Goal: Information Seeking & Learning: Check status

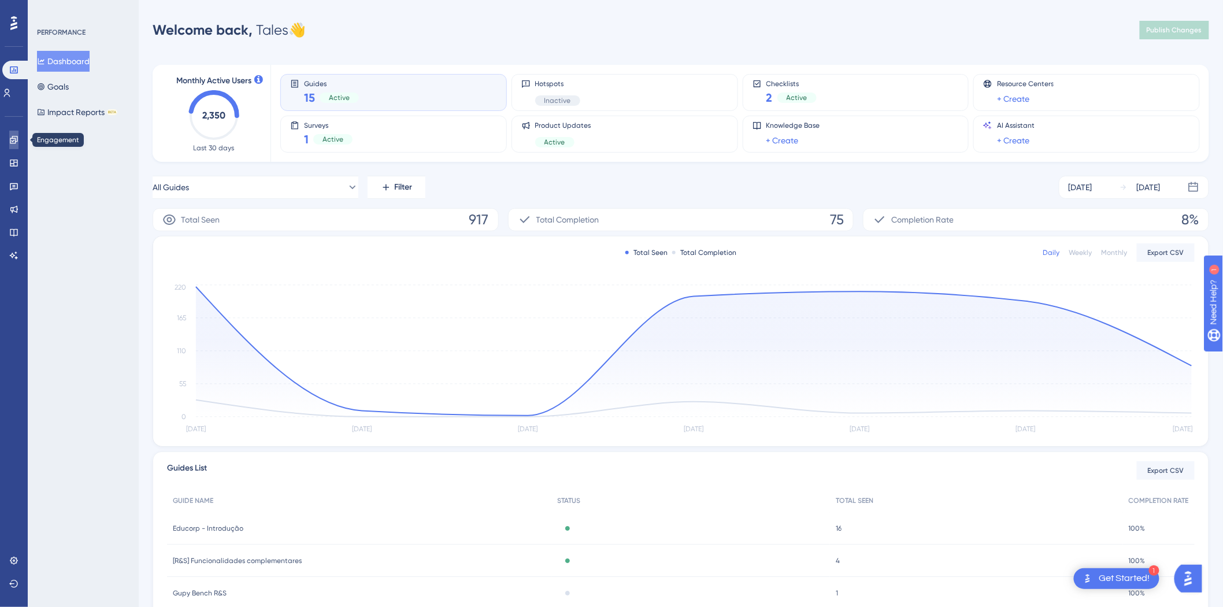
click at [18, 135] on link at bounding box center [13, 140] width 9 height 18
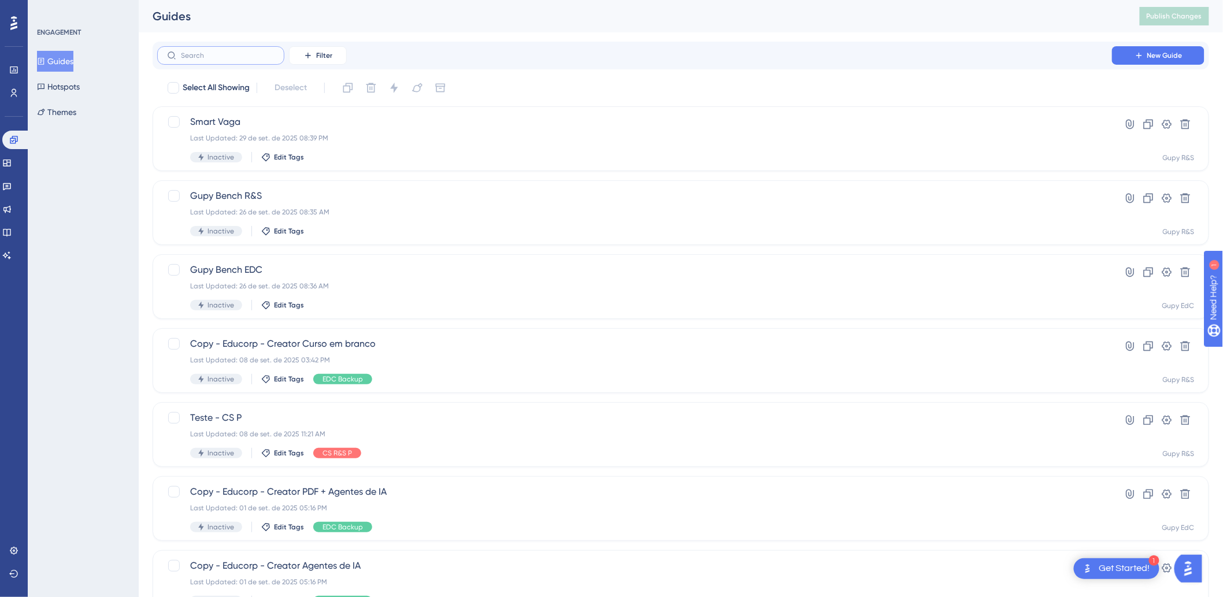
click at [238, 51] on input "text" at bounding box center [228, 55] width 94 height 8
click at [313, 59] on button "Filter" at bounding box center [318, 55] width 58 height 18
click at [331, 96] on div "Tags Tags" at bounding box center [329, 88] width 47 height 23
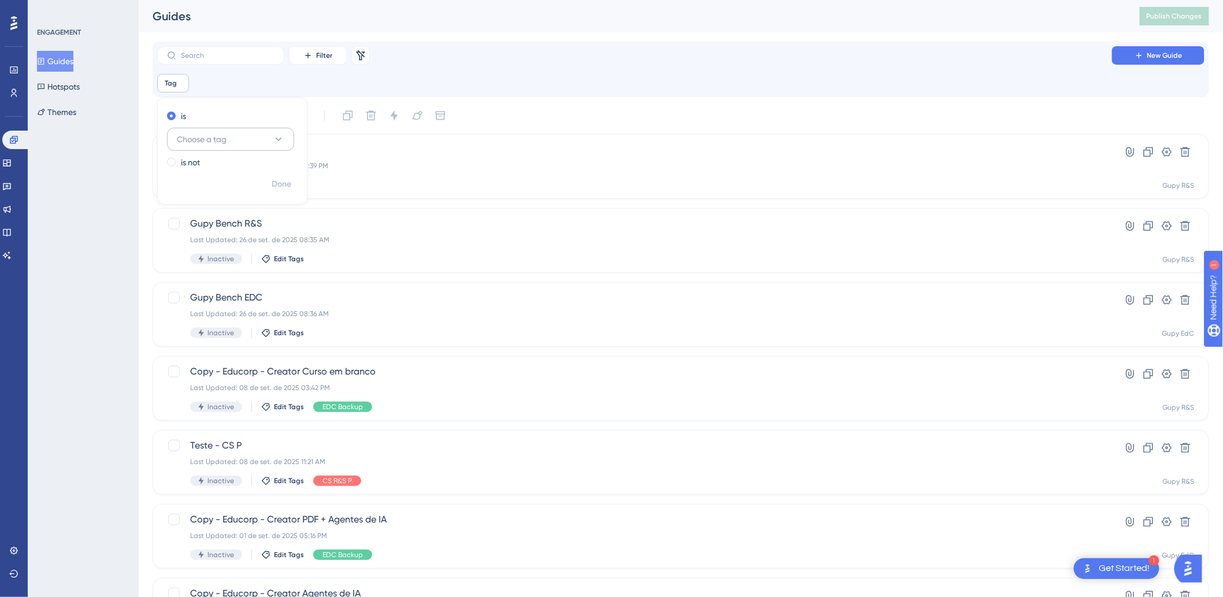
click at [199, 138] on span "Choose a tag" at bounding box center [202, 139] width 50 height 14
click at [235, 232] on div "EDC EDC" at bounding box center [231, 232] width 94 height 23
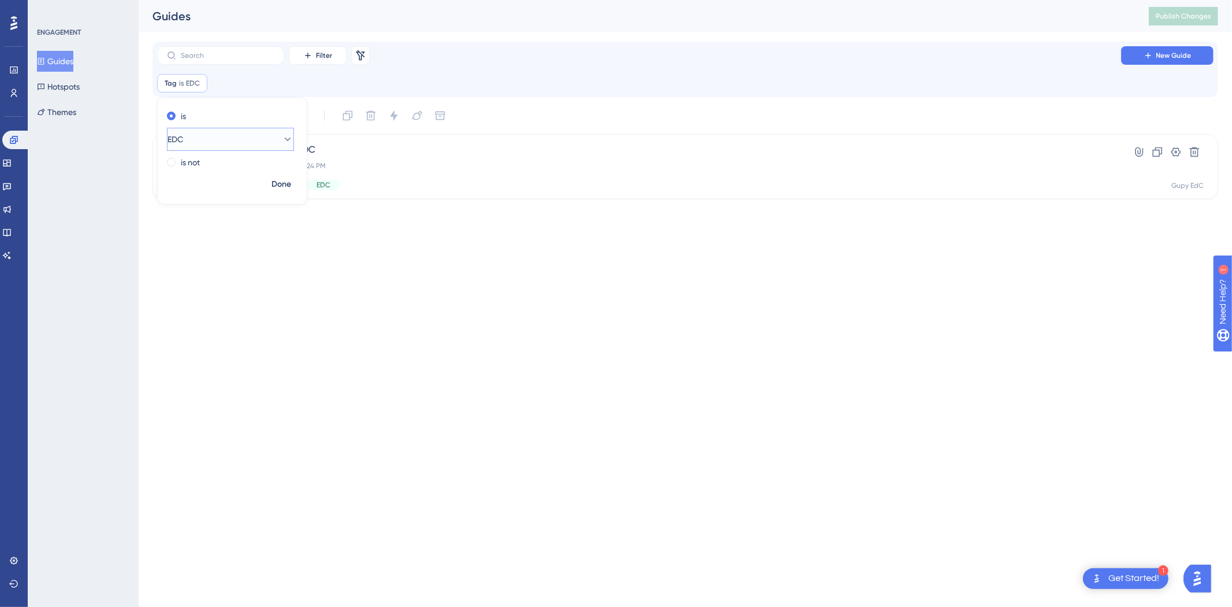
click at [216, 145] on button "EDC" at bounding box center [230, 139] width 127 height 23
click at [240, 279] on span "EDC Implementação" at bounding box center [222, 279] width 76 height 14
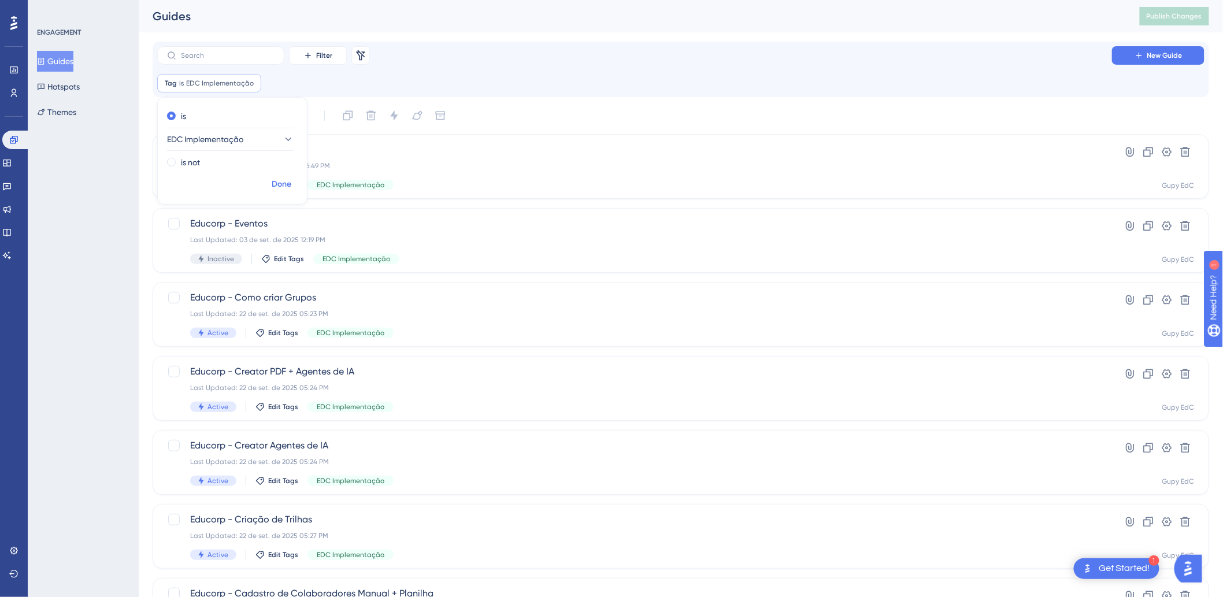
click at [277, 190] on span "Done" at bounding box center [282, 184] width 20 height 14
click at [298, 158] on div "Educorp - Introdução Last Updated: 04 de set. de 2025 06:49 PM Active Edit Tags…" at bounding box center [634, 166] width 889 height 47
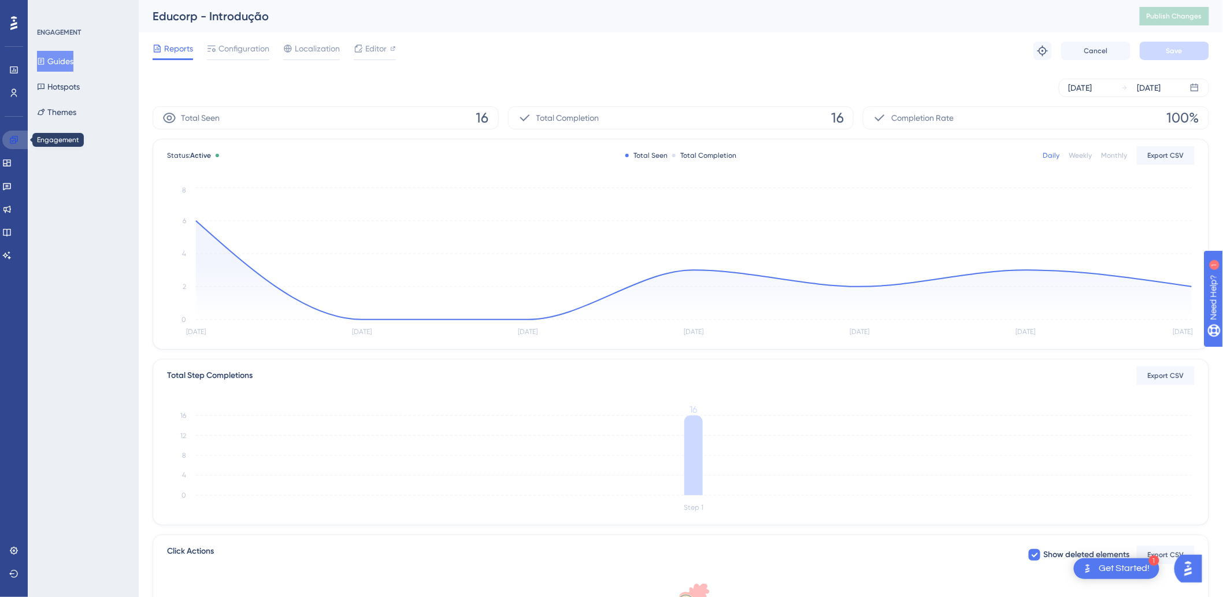
click at [16, 144] on link at bounding box center [16, 140] width 28 height 18
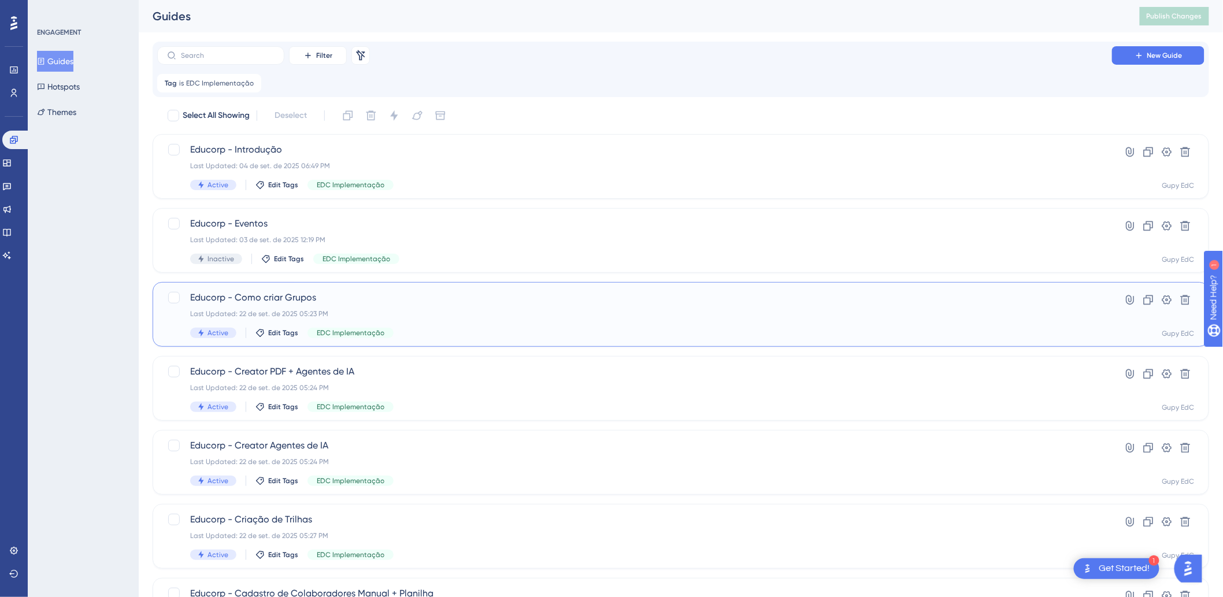
click at [262, 299] on span "Educorp - Como criar Grupos" at bounding box center [634, 298] width 889 height 14
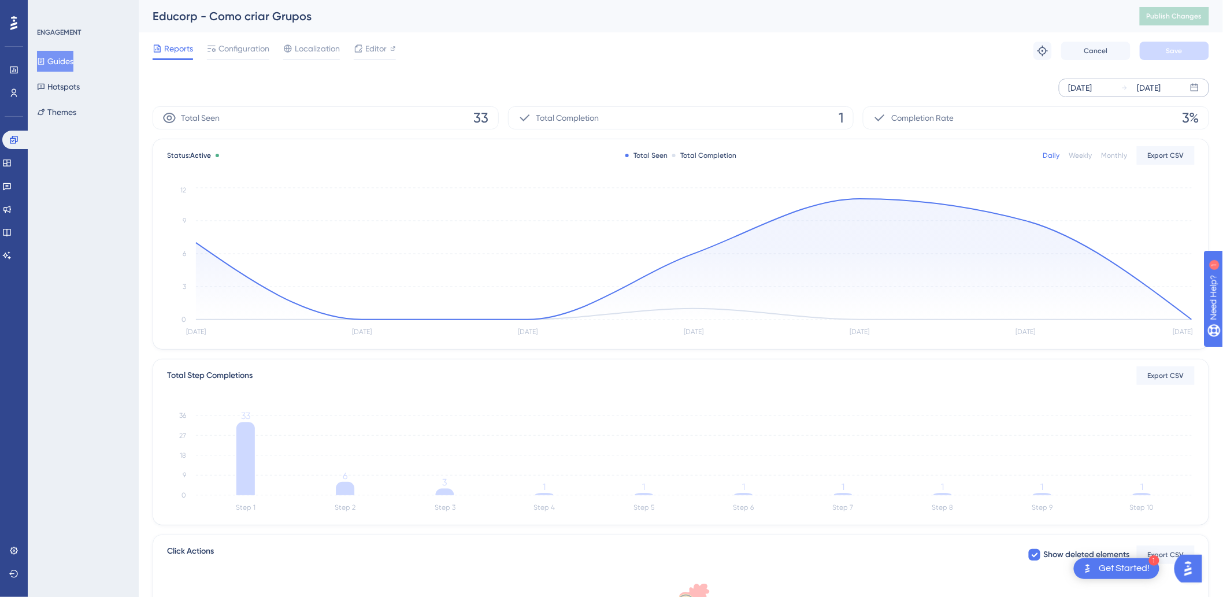
click at [1092, 91] on div "[DATE]" at bounding box center [1080, 88] width 24 height 14
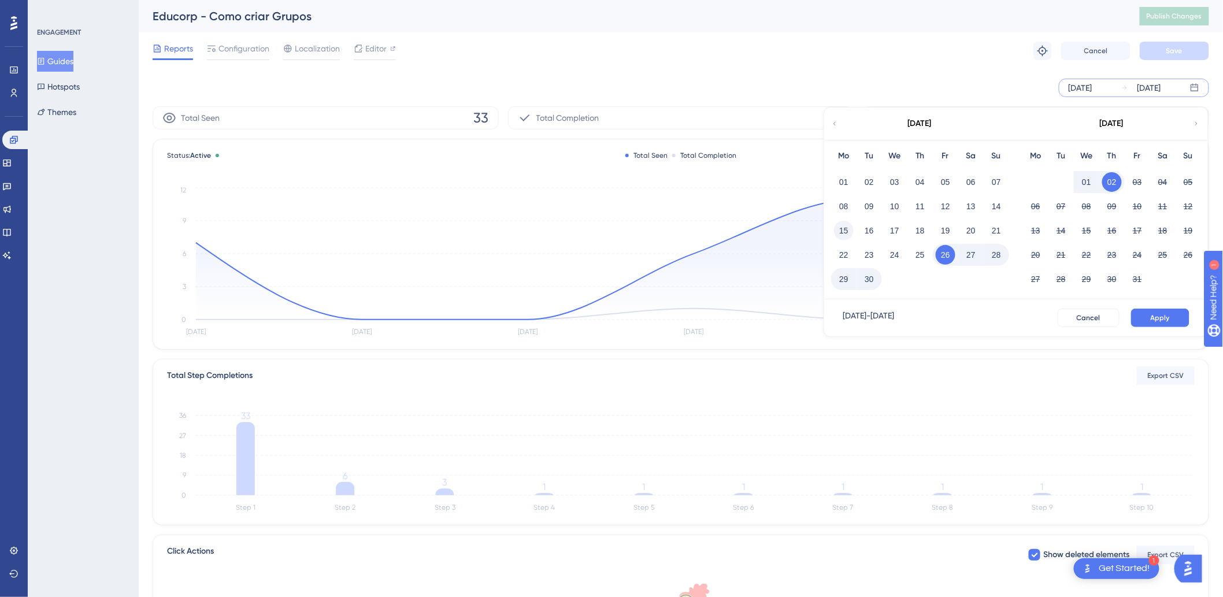
click at [839, 228] on button "15" at bounding box center [844, 231] width 20 height 20
click at [1152, 324] on button "Apply" at bounding box center [1160, 318] width 58 height 18
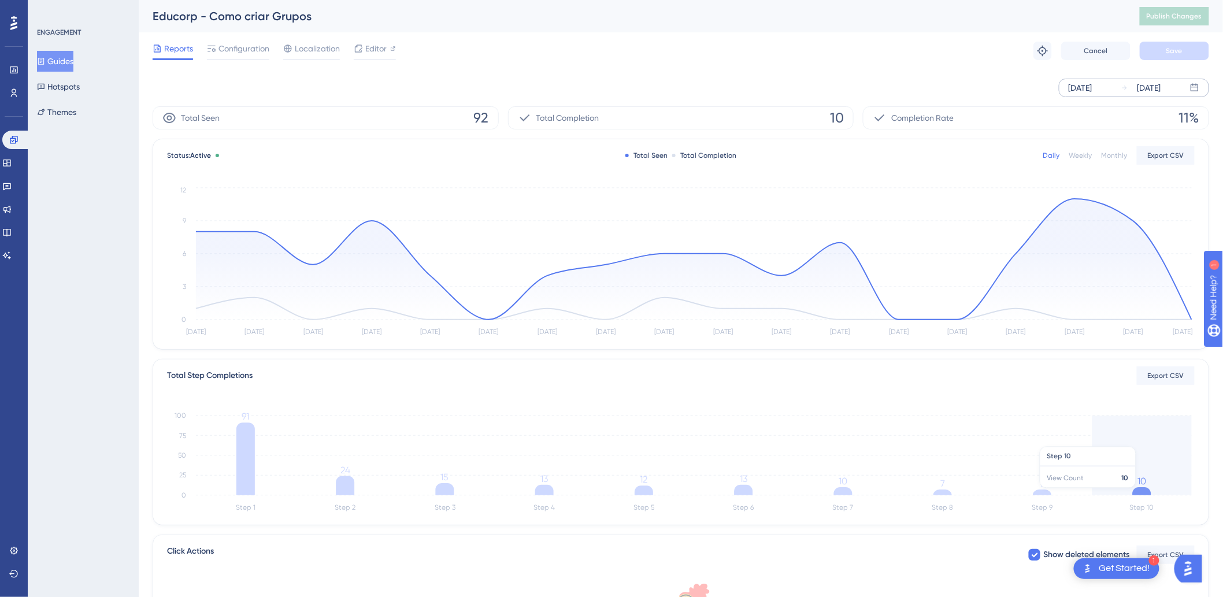
click at [1143, 494] on icon at bounding box center [1142, 491] width 18 height 8
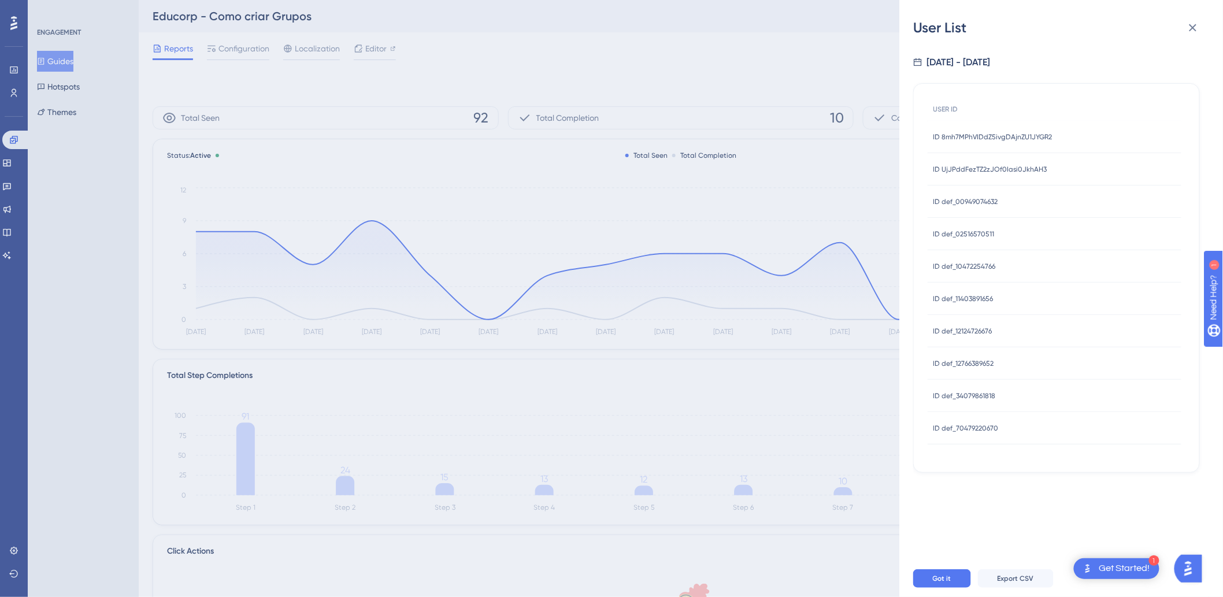
click at [948, 135] on span "ID 8mh7MPhVIDdZ5ivgDAjnZU1JYGR2" at bounding box center [992, 136] width 119 height 9
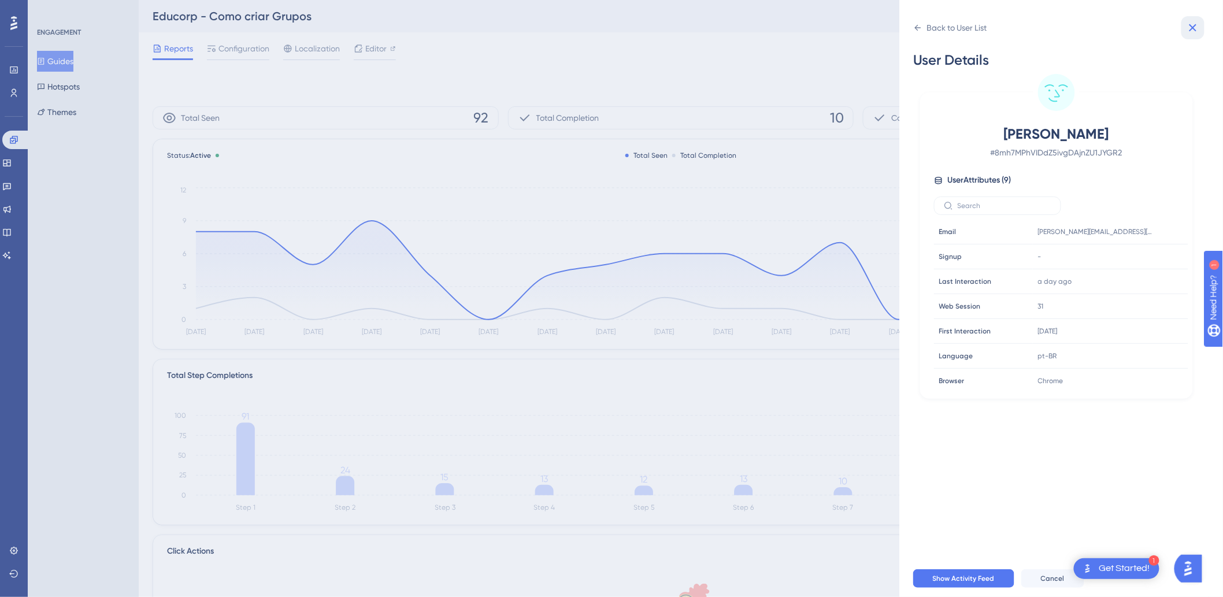
click at [1189, 31] on icon at bounding box center [1193, 28] width 14 height 14
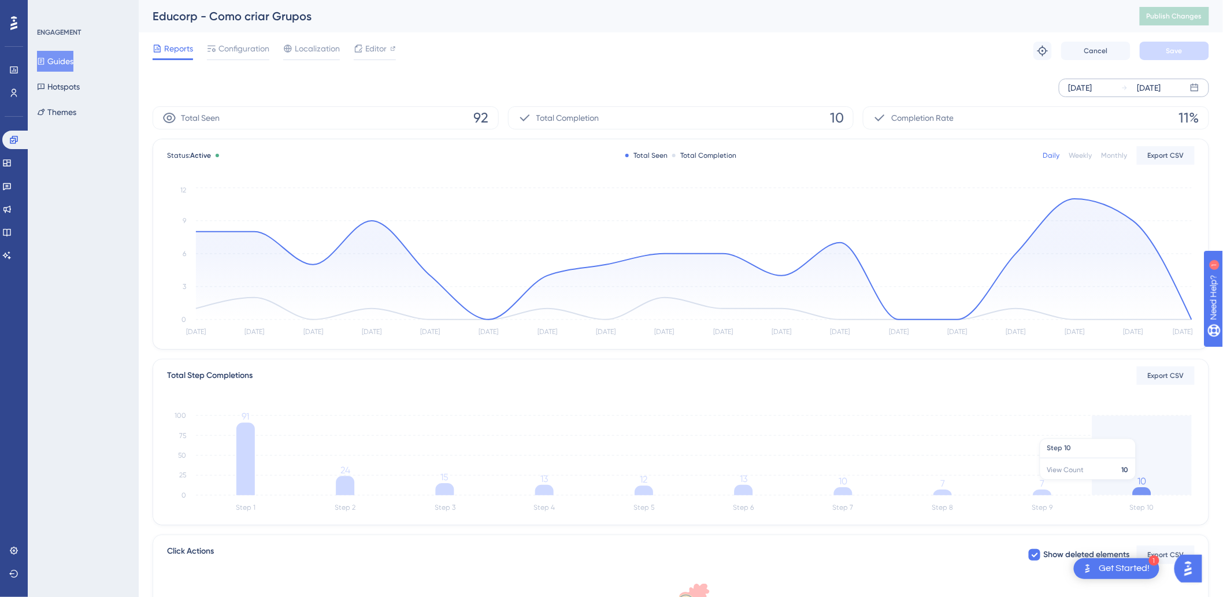
click at [1150, 486] on icon "Step 1 Step 2 Step 3 Step 4 Step 5 Step 6 Step 7 Step 8 Step 9 Step 10 0 25 50 …" at bounding box center [680, 460] width 1027 height 110
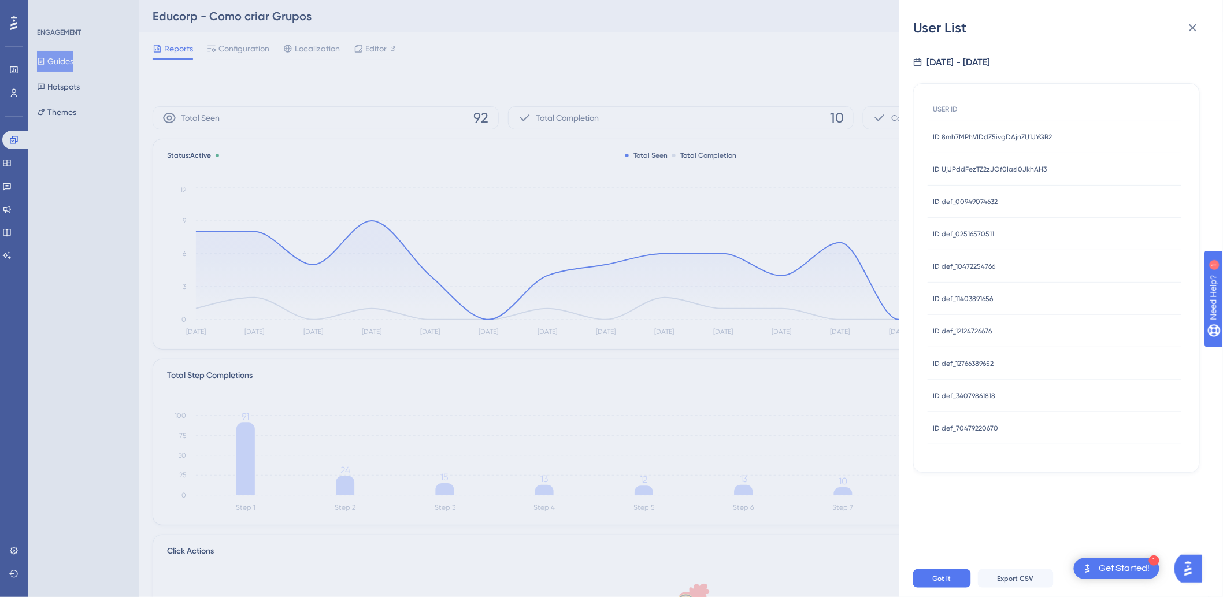
click at [990, 165] on span "ID UjJPddFezTZ2zJOf0Iasi0JkhAH3" at bounding box center [990, 169] width 114 height 9
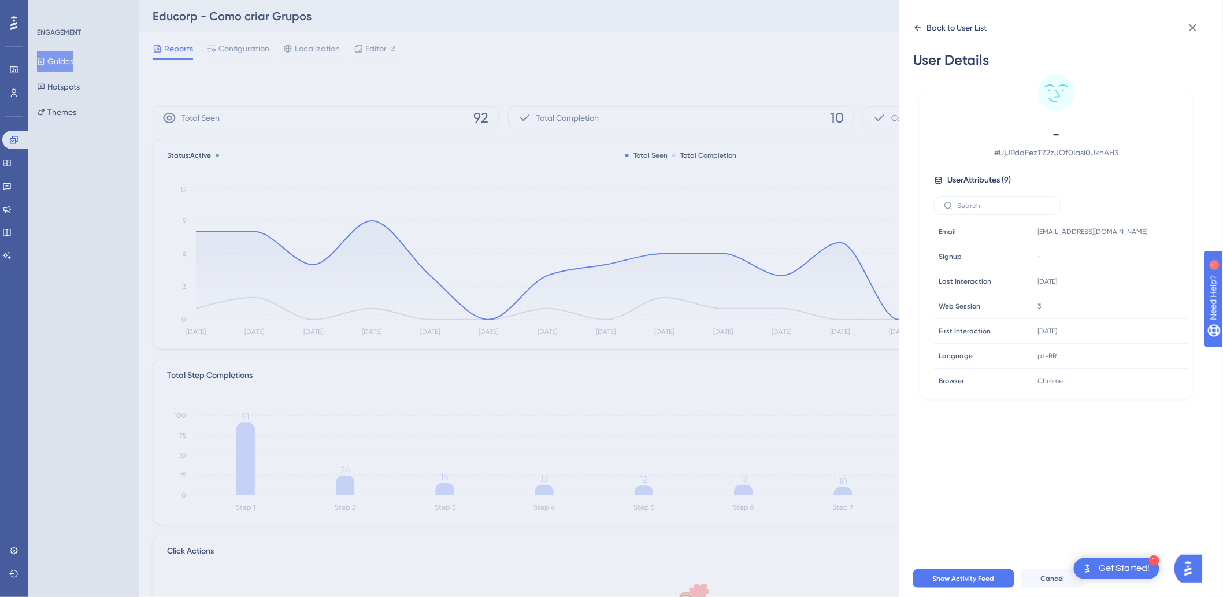
click at [916, 30] on icon at bounding box center [917, 27] width 9 height 9
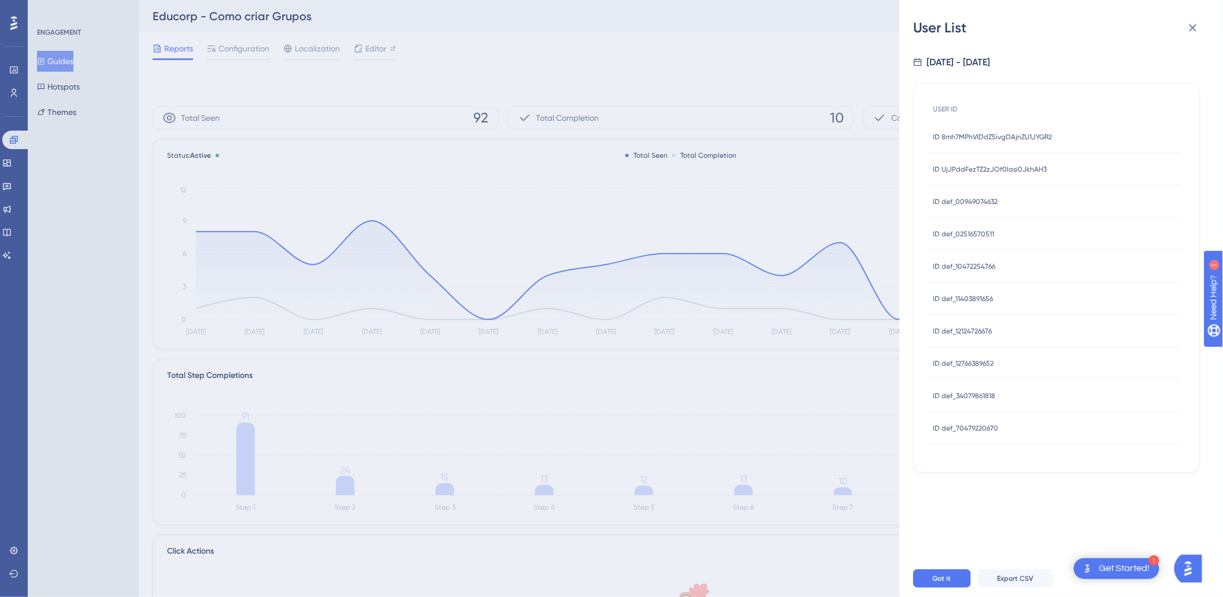
click at [796, 567] on div "User List [DATE] - [DATE] USER ID ID 8mh7MPhVIDdZ5ivgDAjnZU1JYGR2 ID 8mh7MPhVID…" at bounding box center [611, 298] width 1223 height 597
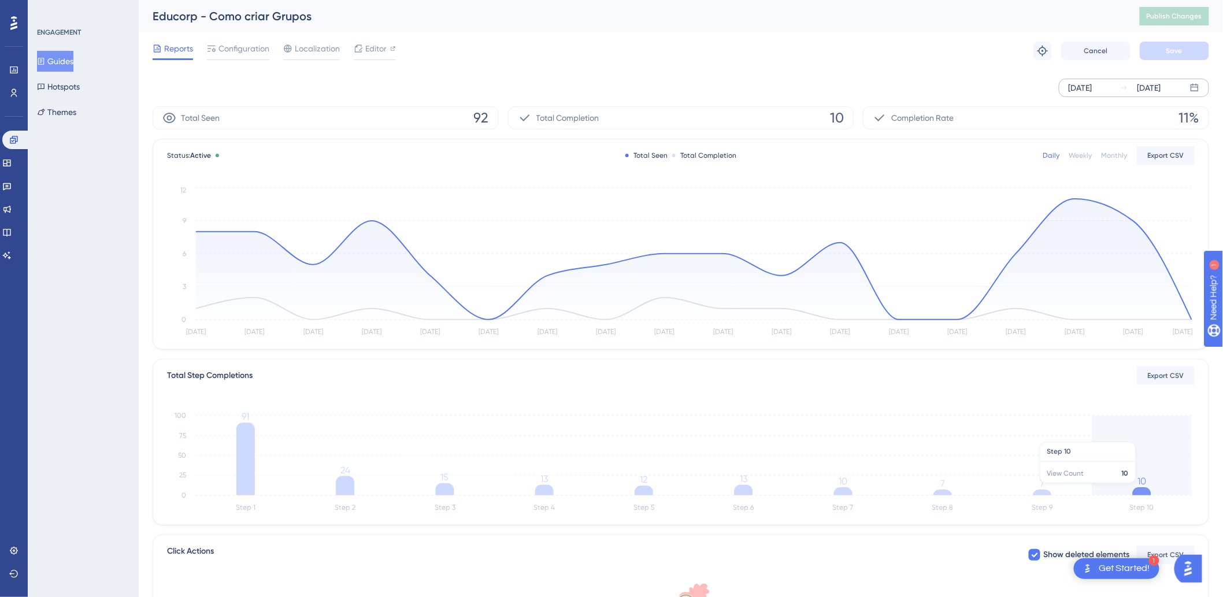
click at [1147, 492] on icon at bounding box center [1142, 491] width 18 height 8
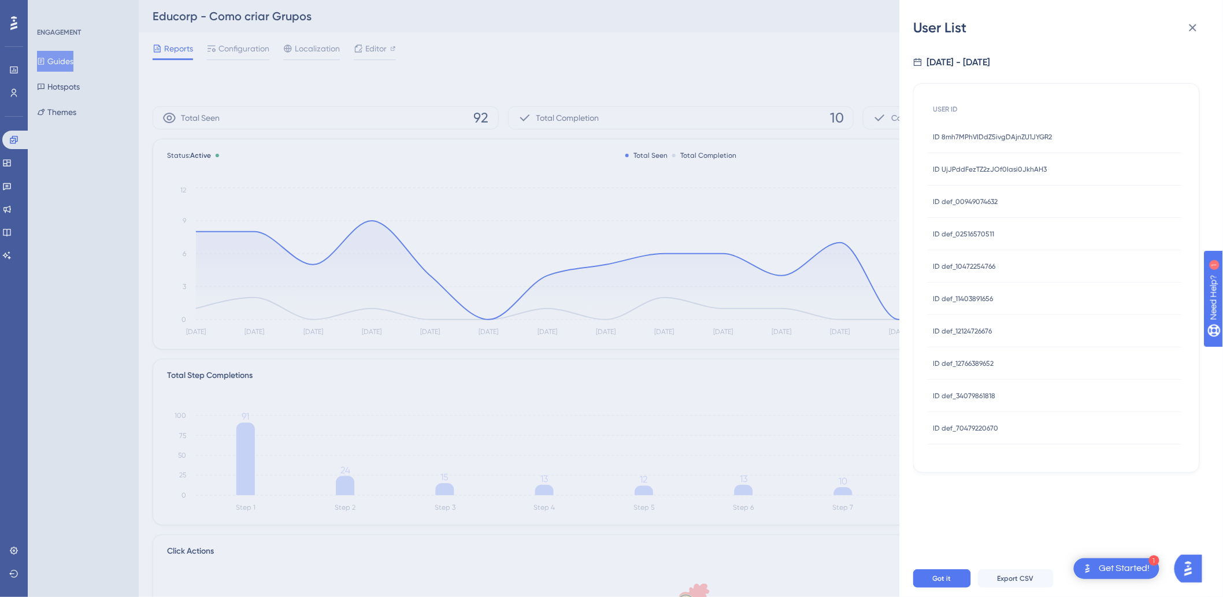
click at [239, 18] on div "User List [DATE] - [DATE] USER ID ID 8mh7MPhVIDdZ5ivgDAjnZU1JYGR2 ID 8mh7MPhVID…" at bounding box center [611, 298] width 1223 height 597
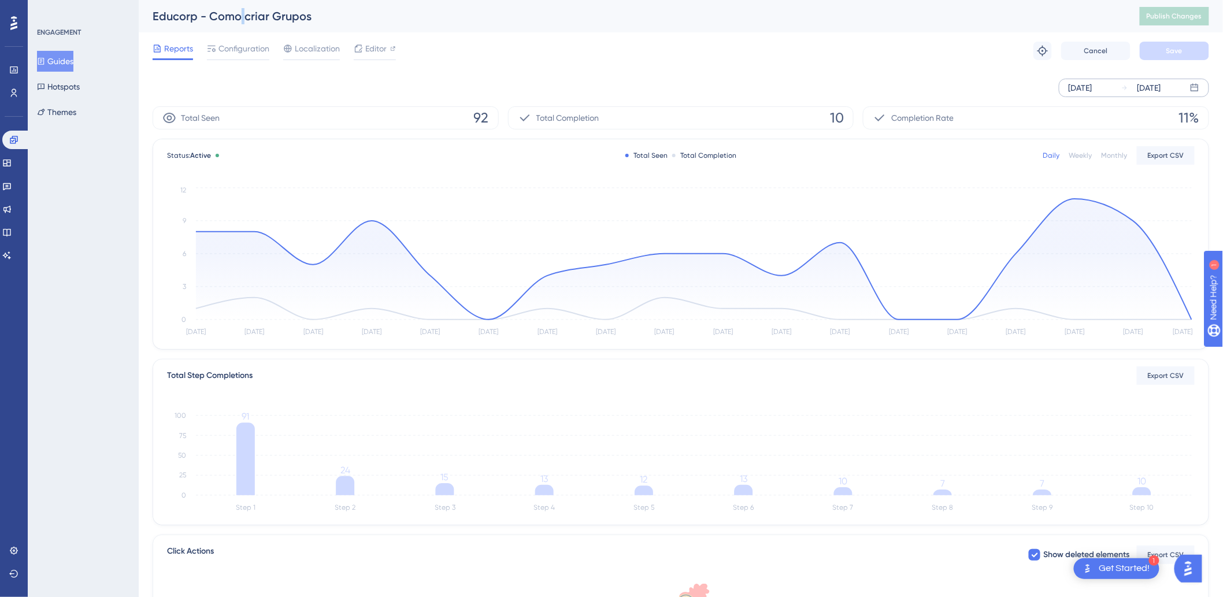
click at [239, 18] on div "Educorp - Como criar Grupos" at bounding box center [632, 16] width 958 height 16
click at [222, 16] on div "Educorp - Como criar Grupos" at bounding box center [632, 16] width 958 height 16
drag, startPoint x: 209, startPoint y: 16, endPoint x: 339, endPoint y: 23, distance: 130.2
click at [339, 23] on div "Educorp - Como criar Grupos" at bounding box center [632, 16] width 958 height 16
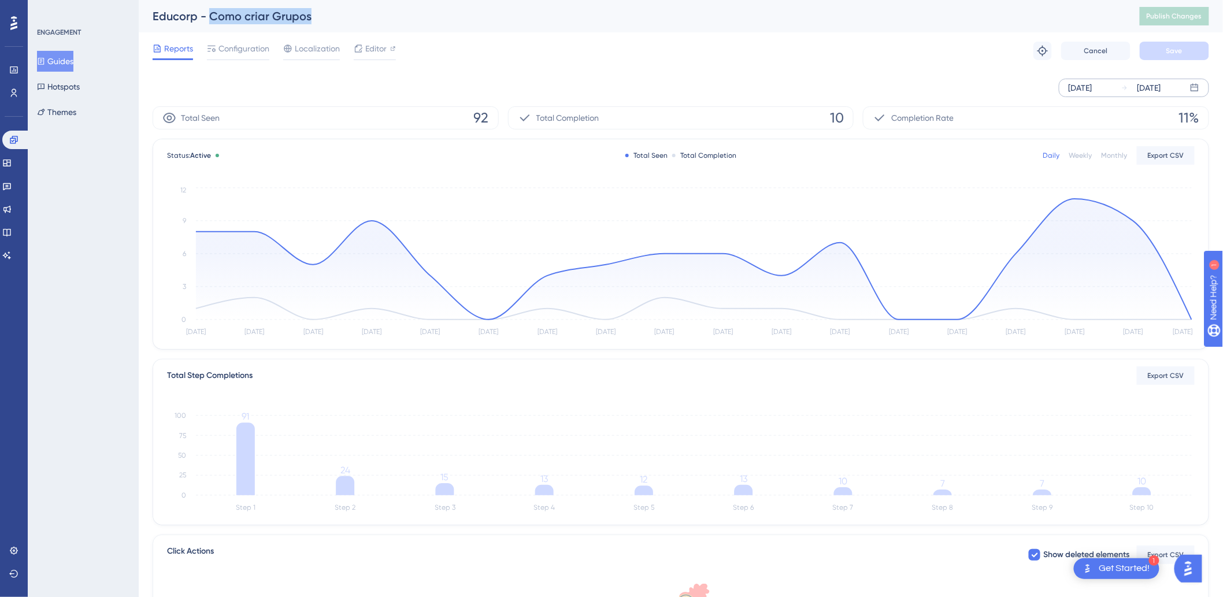
copy div "Como criar Grupos"
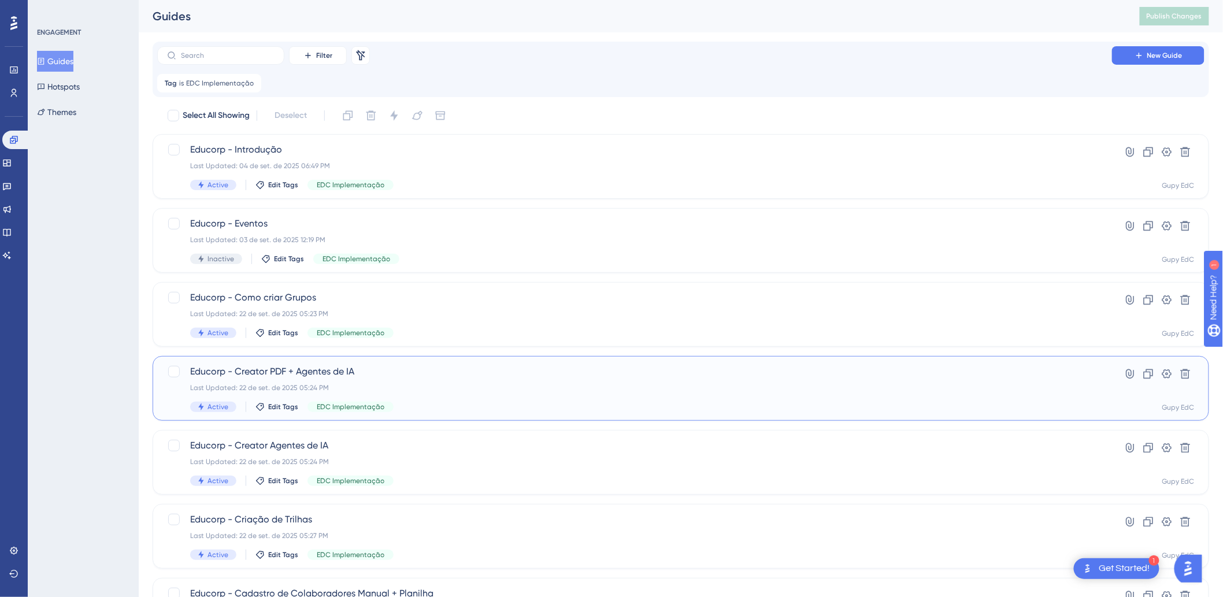
click at [252, 365] on span "Educorp - Creator PDF + Agentes de IA" at bounding box center [634, 372] width 889 height 14
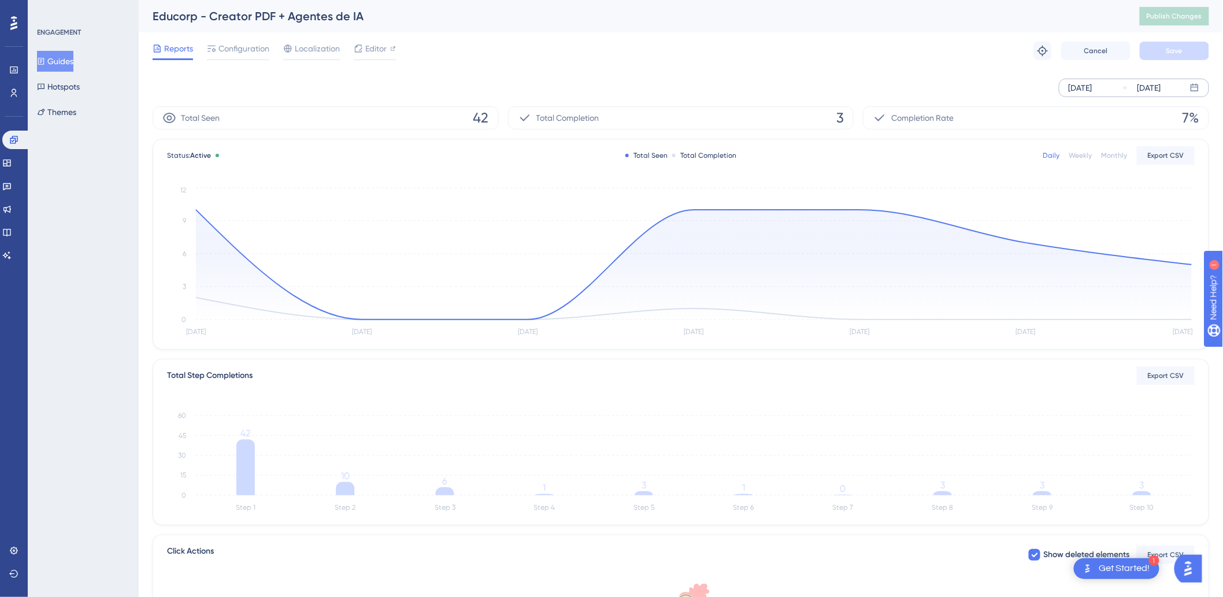
click at [1086, 81] on div "[DATE]" at bounding box center [1080, 88] width 24 height 14
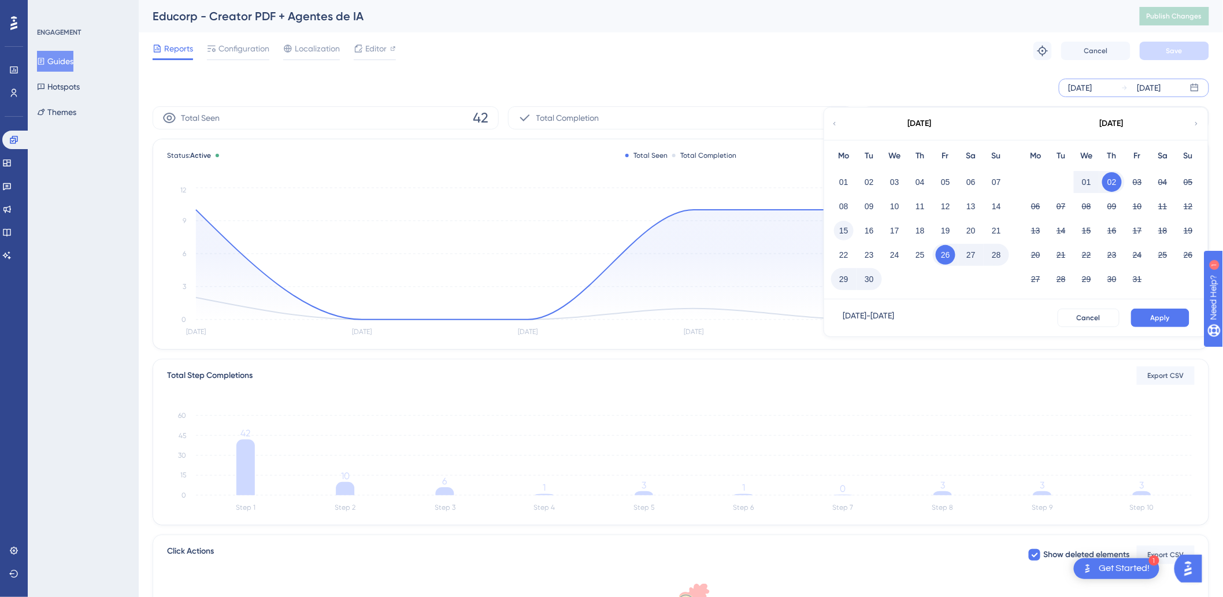
click at [848, 230] on button "15" at bounding box center [844, 231] width 20 height 20
click at [1157, 311] on button "Apply" at bounding box center [1160, 318] width 58 height 18
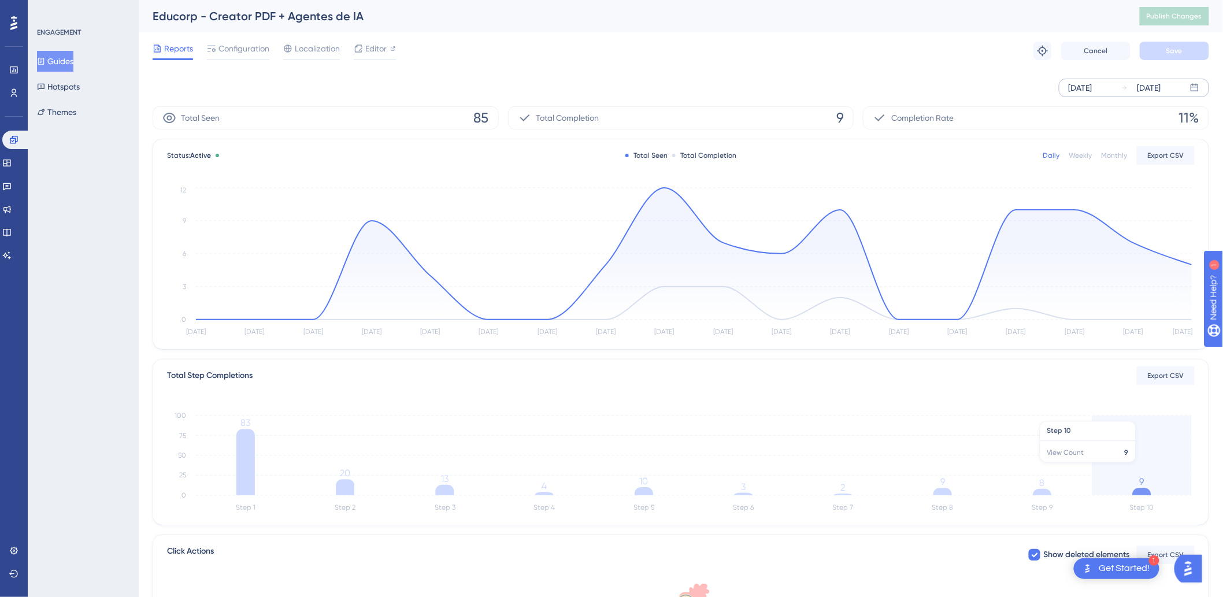
click at [1153, 474] on icon "Step 1 Step 2 Step 3 Step 4 Step 5 Step 6 Step 7 Step 8 Step 9 Step 10 0 25 50 …" at bounding box center [680, 460] width 1027 height 110
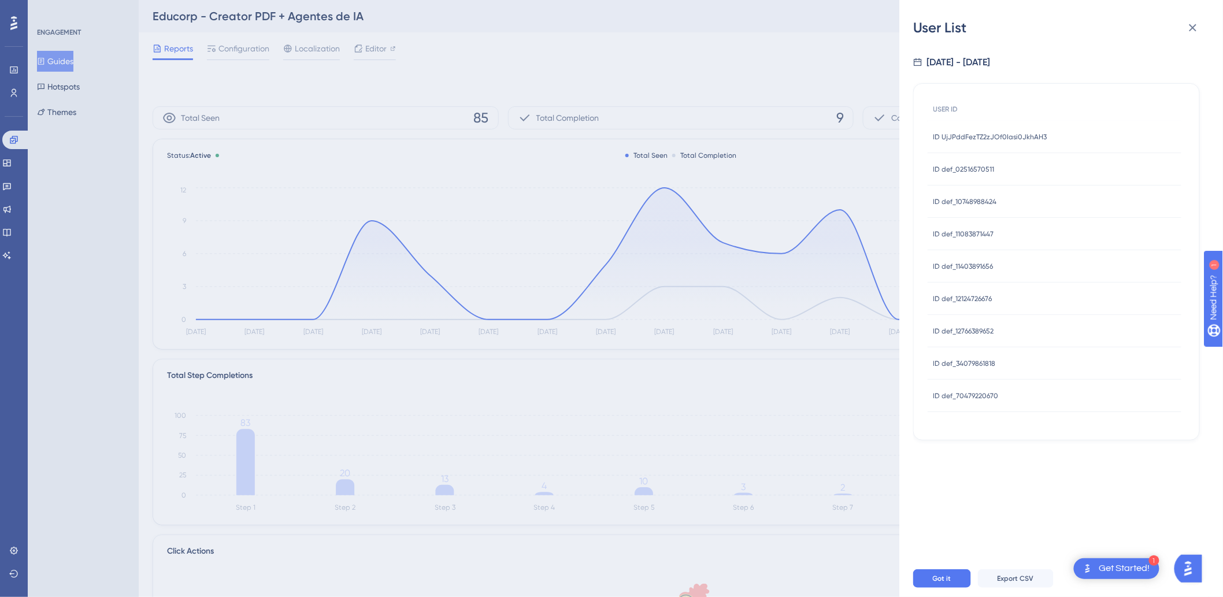
click at [948, 138] on span "ID UjJPddFezTZ2zJOf0Iasi0JkhAH3" at bounding box center [990, 136] width 114 height 9
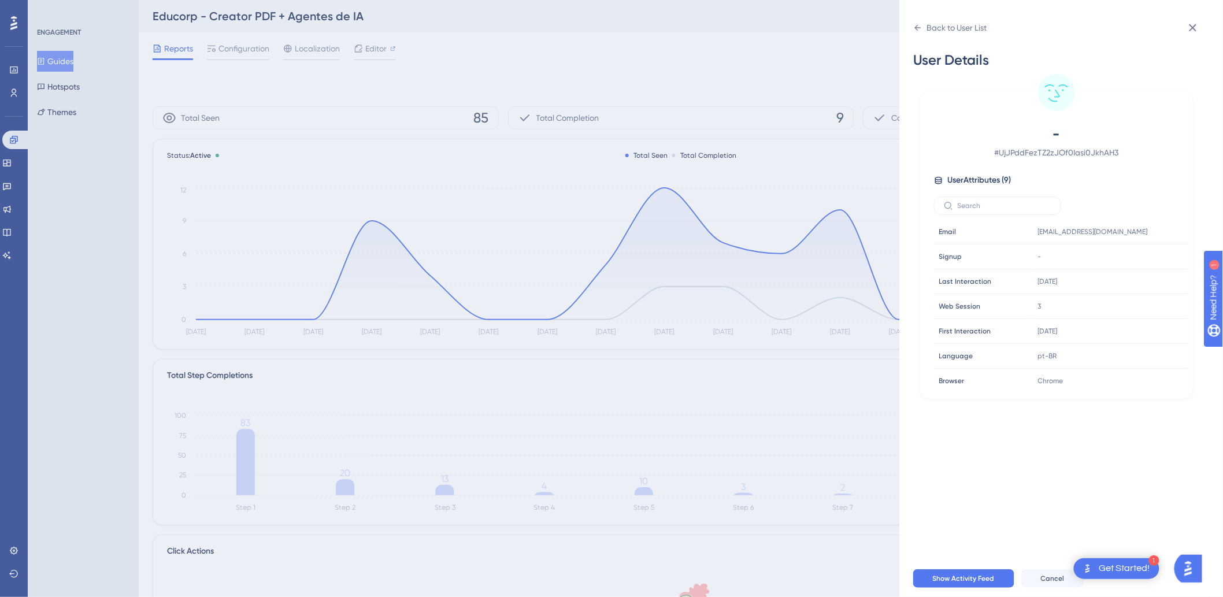
click at [232, 20] on div "Back to User List User Details - # UjJPddFezTZ2zJOf0Iasi0JkhAH3 User Attributes…" at bounding box center [611, 298] width 1223 height 597
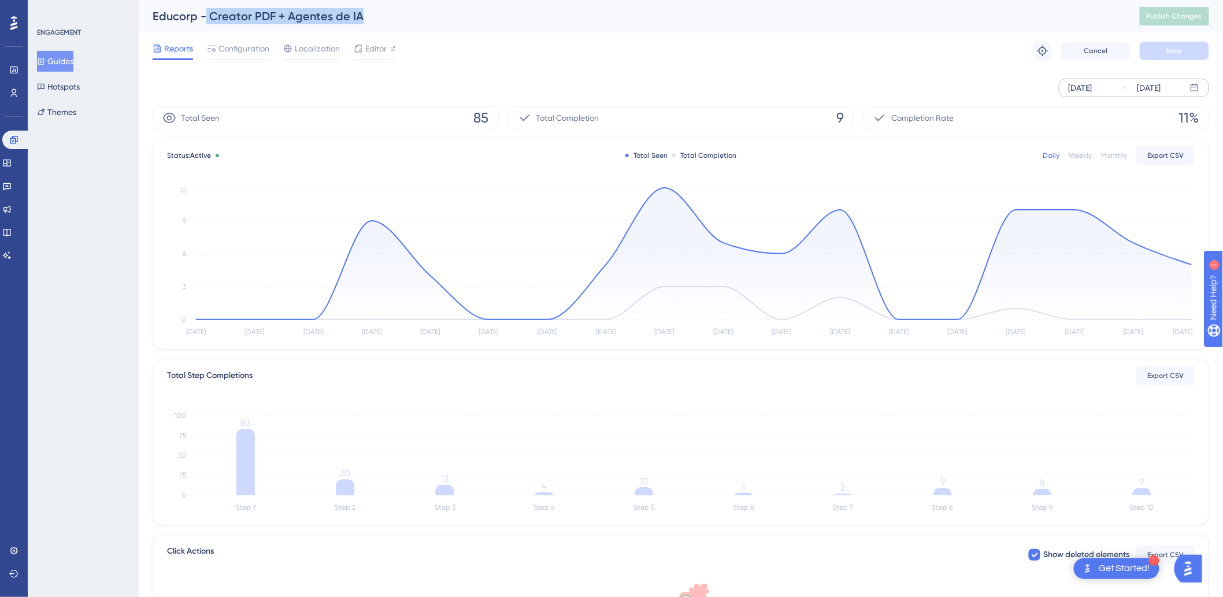
drag, startPoint x: 203, startPoint y: 13, endPoint x: 370, endPoint y: 20, distance: 166.6
click at [370, 20] on div "Educorp - Creator PDF + Agentes de IA" at bounding box center [632, 16] width 958 height 16
copy div "Creator PDF + Agentes de IA"
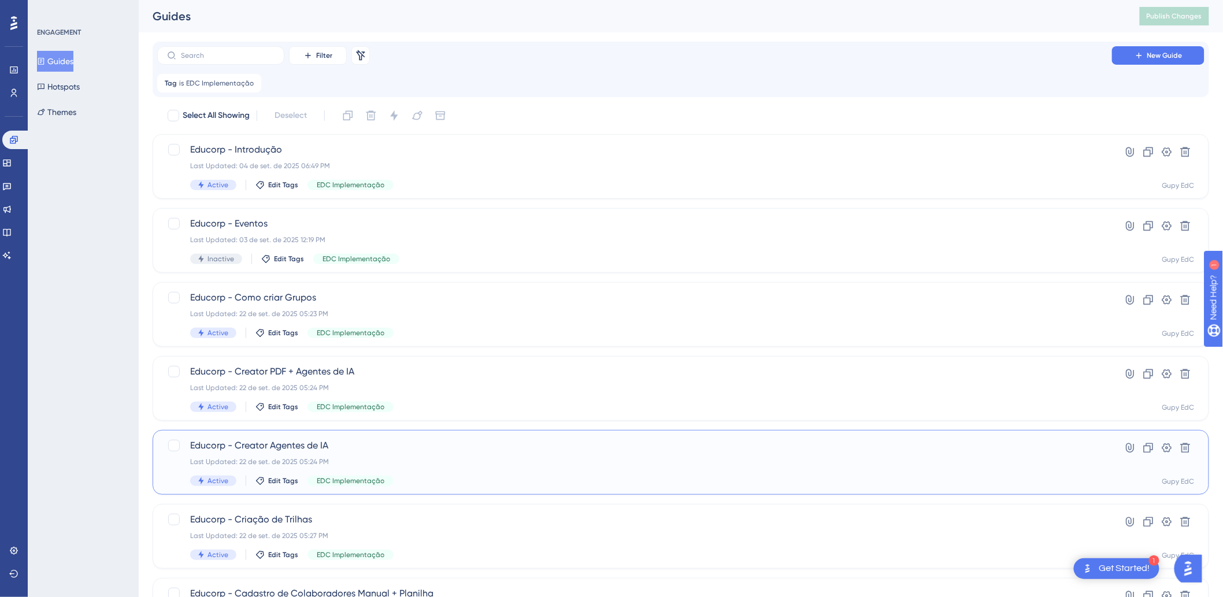
click at [325, 454] on div "Educorp - Creator Agentes de IA Last Updated: 22 de set. de 2025 05:24 PM Activ…" at bounding box center [634, 462] width 889 height 47
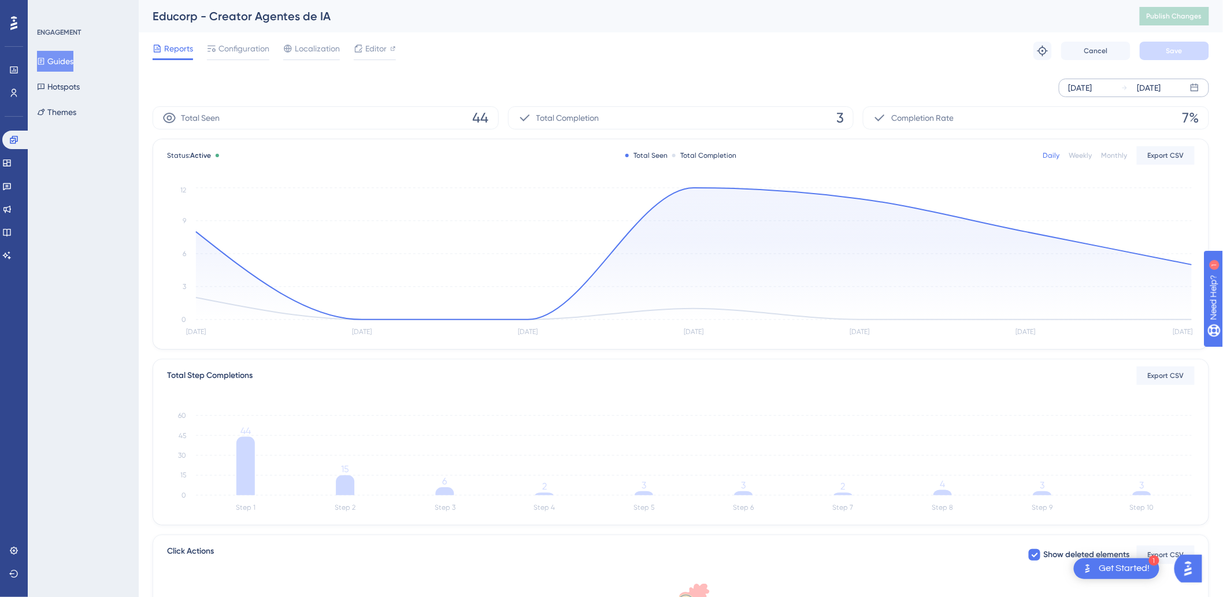
click at [1092, 87] on div "[DATE]" at bounding box center [1080, 88] width 24 height 14
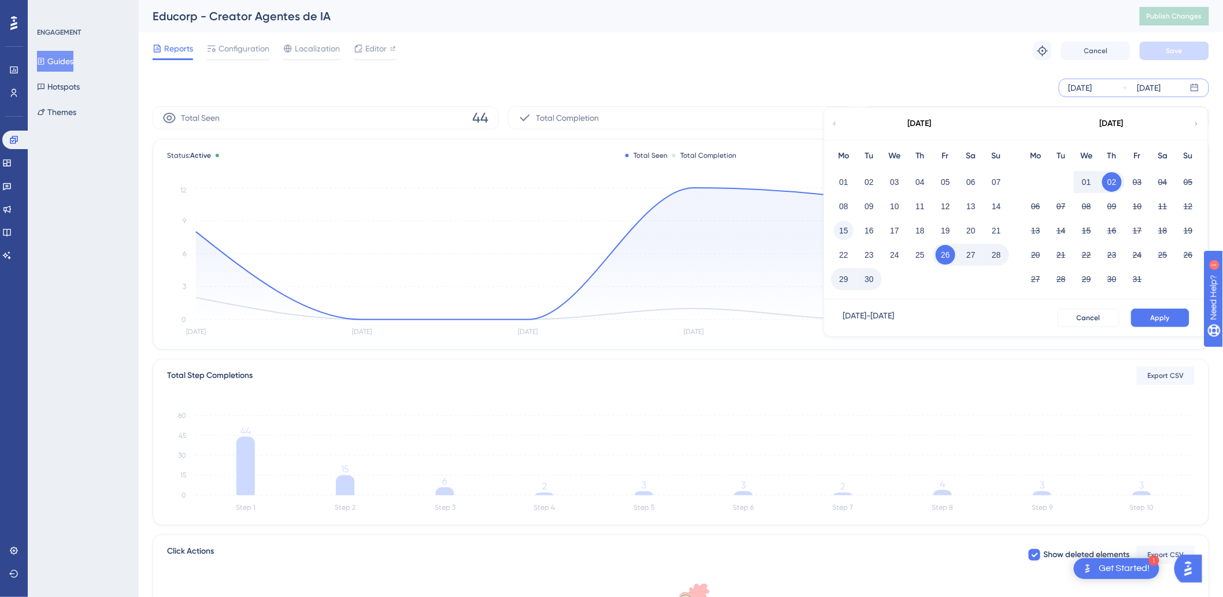
click at [851, 230] on button "15" at bounding box center [844, 231] width 20 height 20
click at [1157, 315] on span "Apply" at bounding box center [1159, 317] width 19 height 9
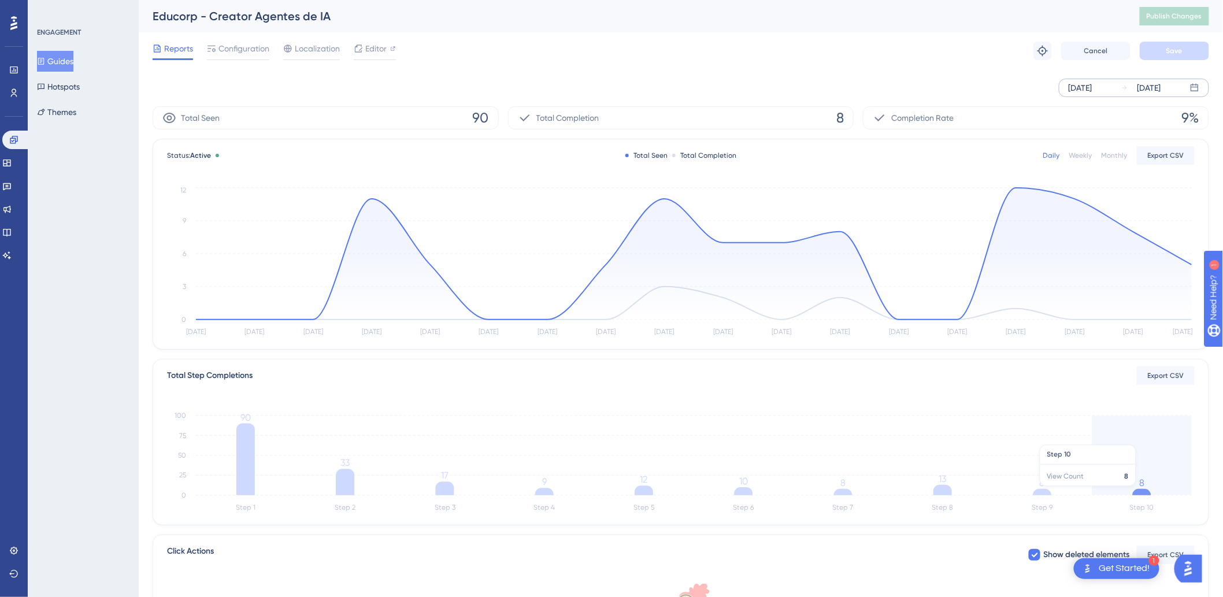
click at [1152, 490] on icon "Step 1 Step 2 Step 3 Step 4 Step 5 Step 6 Step 7 Step 8 Step 9 Step 10 0 25 50 …" at bounding box center [680, 460] width 1027 height 110
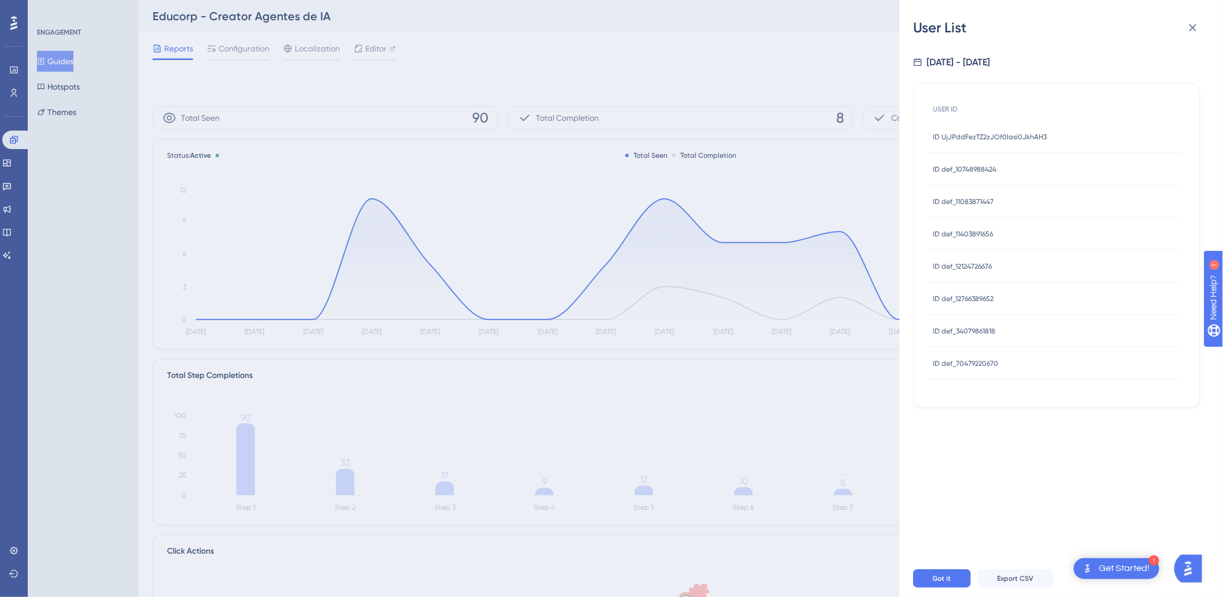
click at [977, 140] on span "ID UjJPddFezTZ2zJOf0Iasi0JkhAH3" at bounding box center [990, 136] width 114 height 9
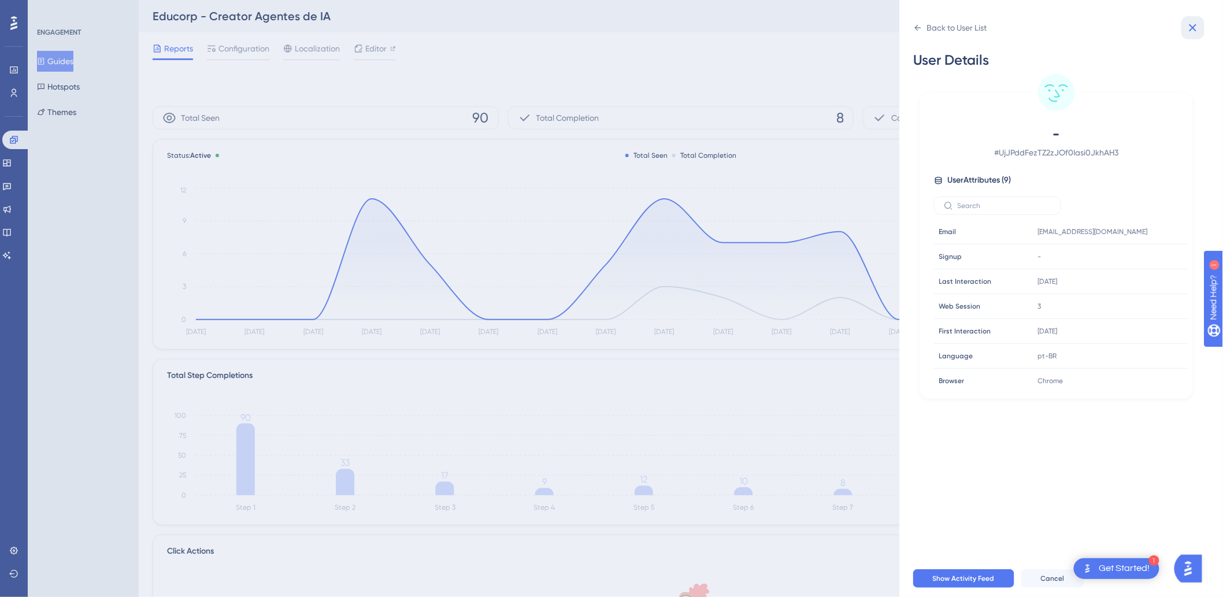
click at [1197, 30] on icon at bounding box center [1193, 28] width 14 height 14
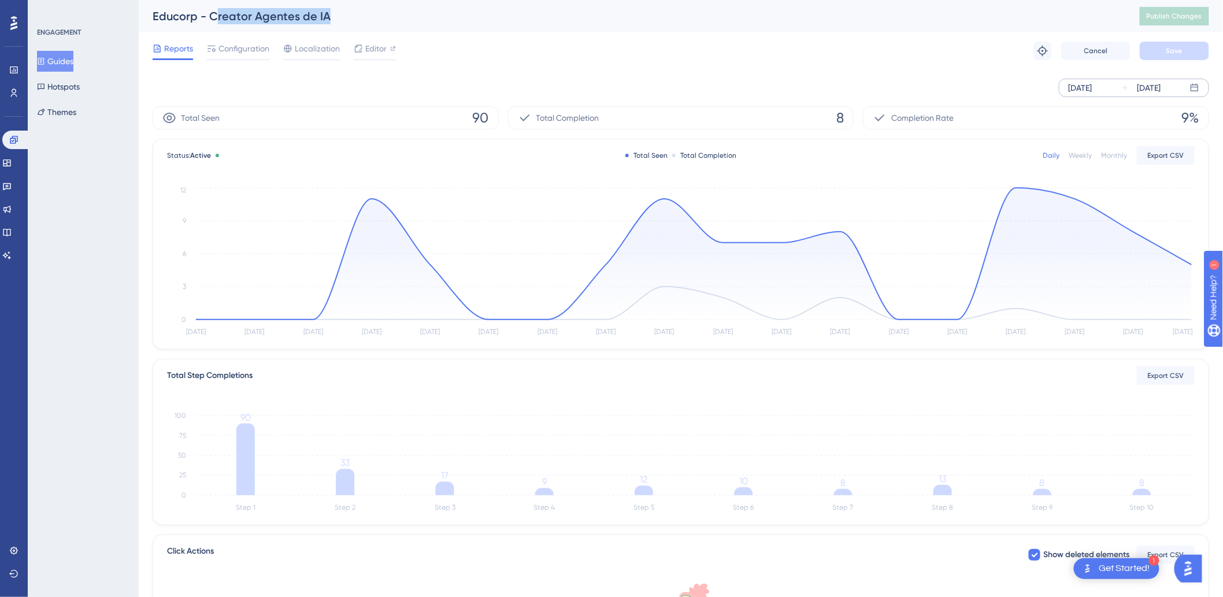
drag, startPoint x: 339, startPoint y: 13, endPoint x: 213, endPoint y: 17, distance: 126.6
click at [213, 17] on div "Educorp - Creator Agentes de IA" at bounding box center [632, 16] width 958 height 16
copy div "Creator Agentes de IA"
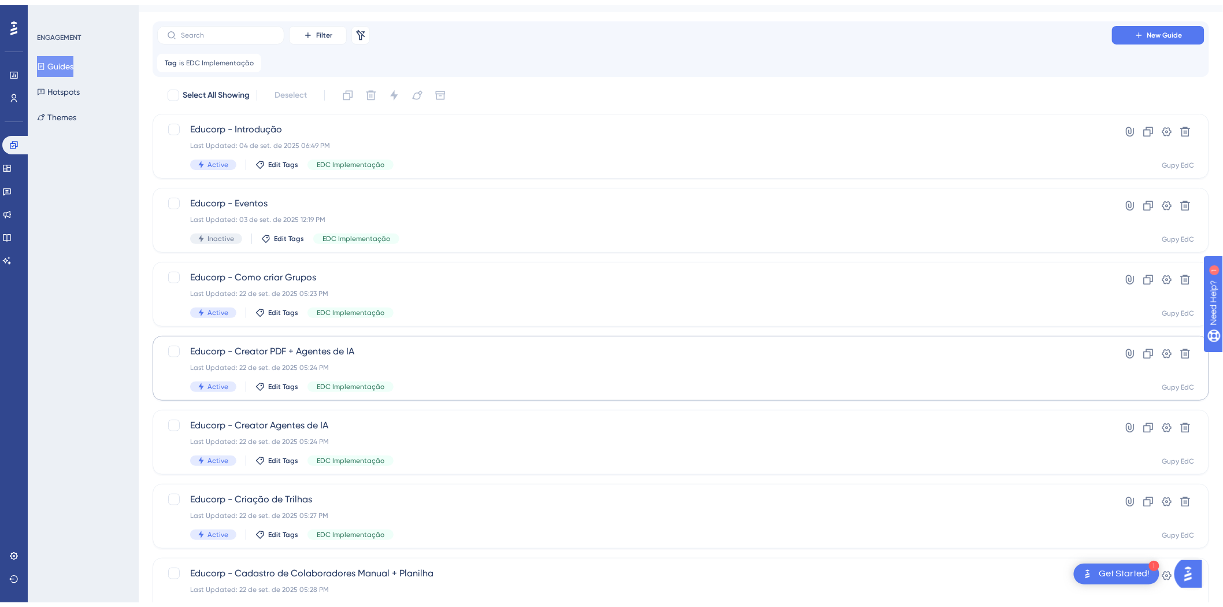
scroll to position [64, 0]
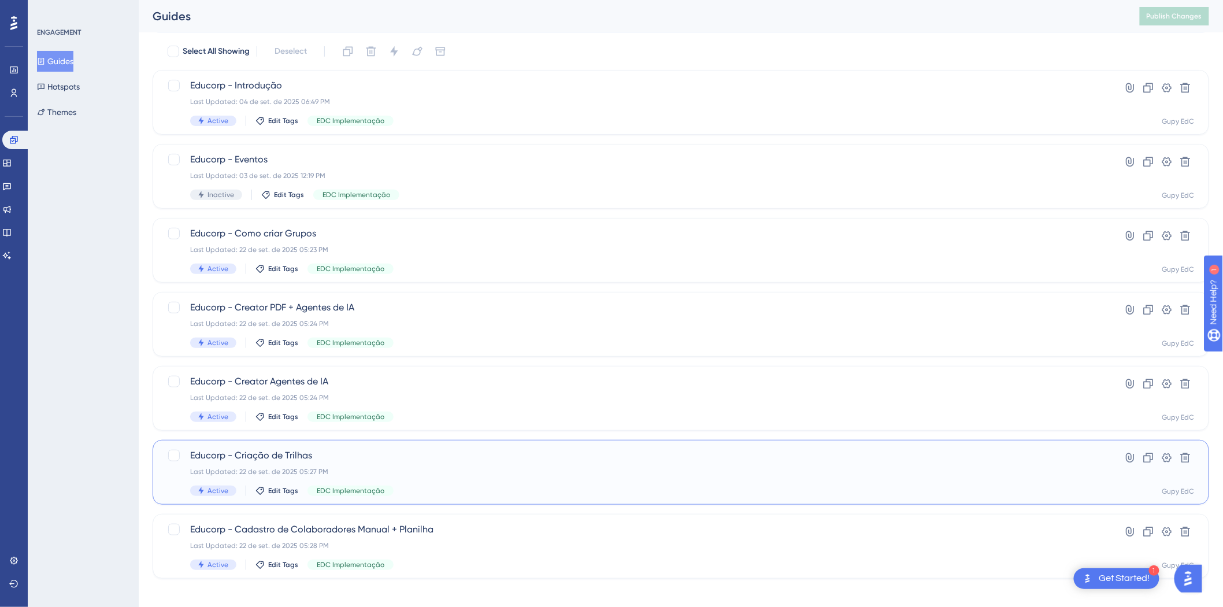
click at [333, 446] on div "Educorp - Criação de Trilhas Last Updated: 22 de set. de 2025 05:27 PM Active E…" at bounding box center [681, 472] width 1056 height 65
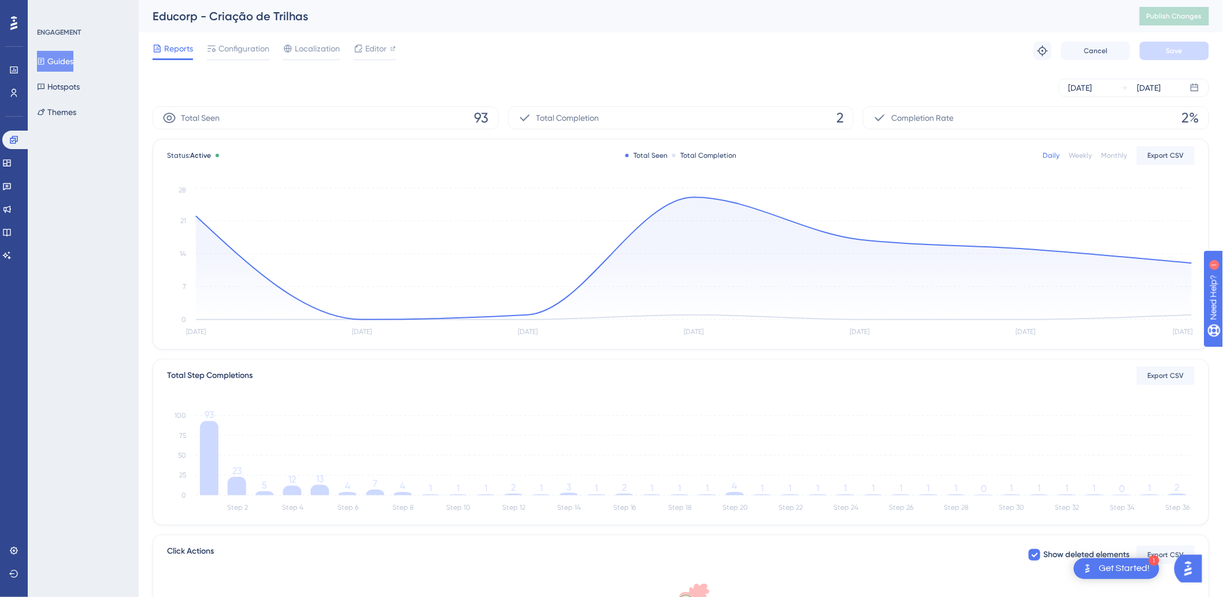
drag, startPoint x: 1081, startPoint y: 87, endPoint x: 632, endPoint y: 158, distance: 455.2
click at [1081, 87] on div "[DATE]" at bounding box center [1080, 88] width 24 height 14
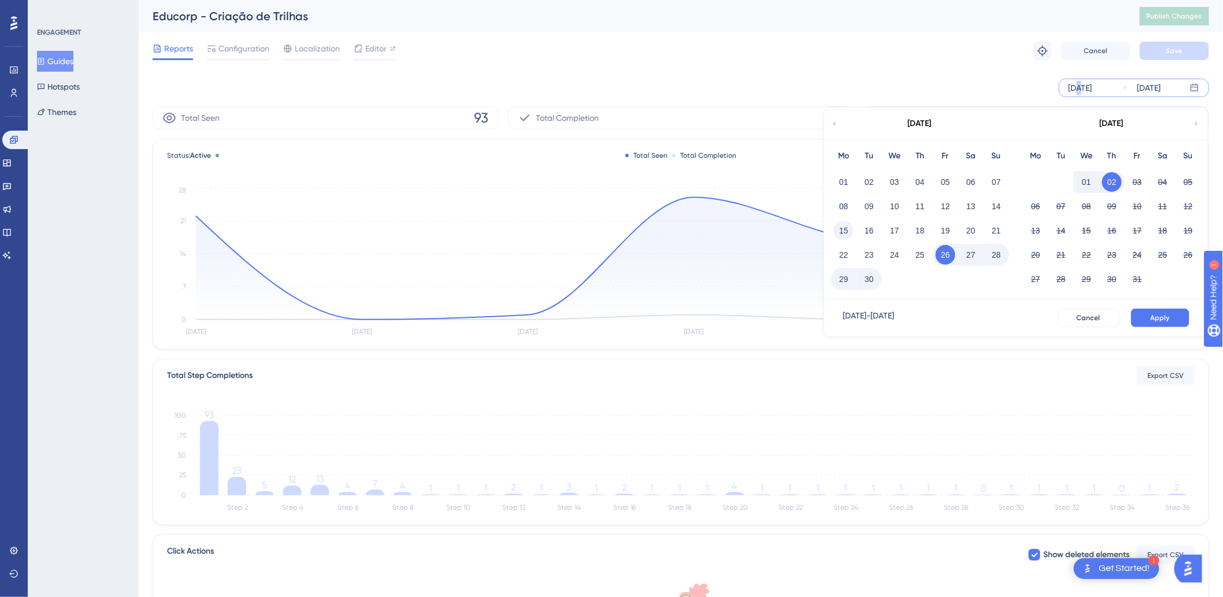
click at [841, 236] on button "15" at bounding box center [844, 231] width 20 height 20
click at [1151, 324] on button "Apply" at bounding box center [1160, 318] width 58 height 18
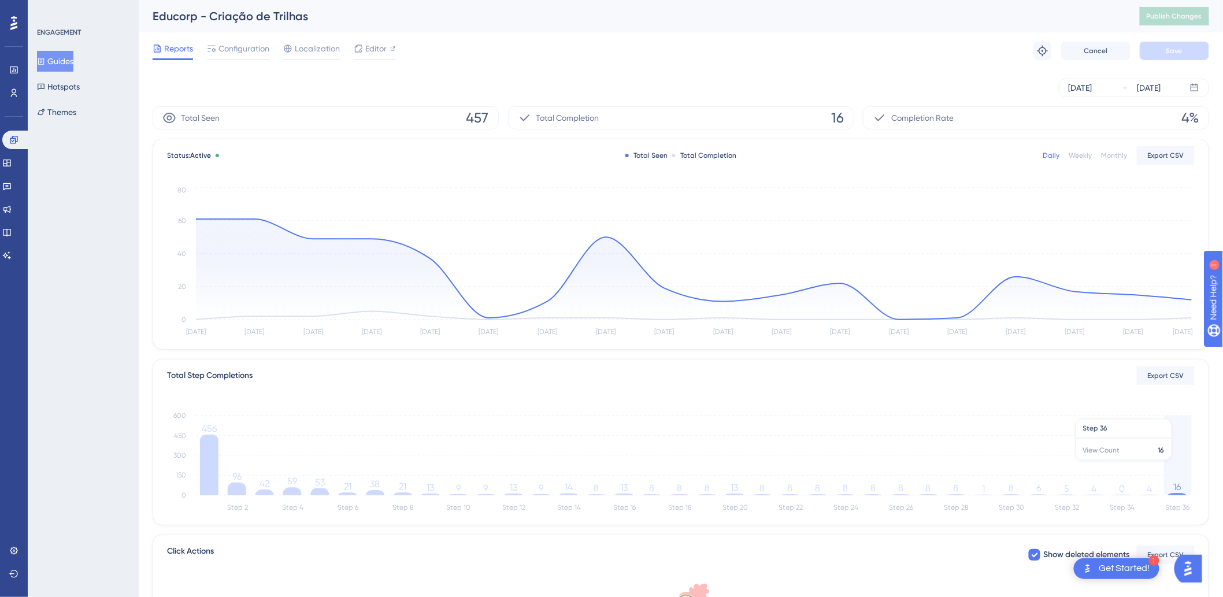
click at [1182, 466] on icon "Step 2 Step 4 Step 6 Step 8 Step 10 Step 12 Step 14 Step 16 Step 18 Step 20 Ste…" at bounding box center [680, 460] width 1027 height 110
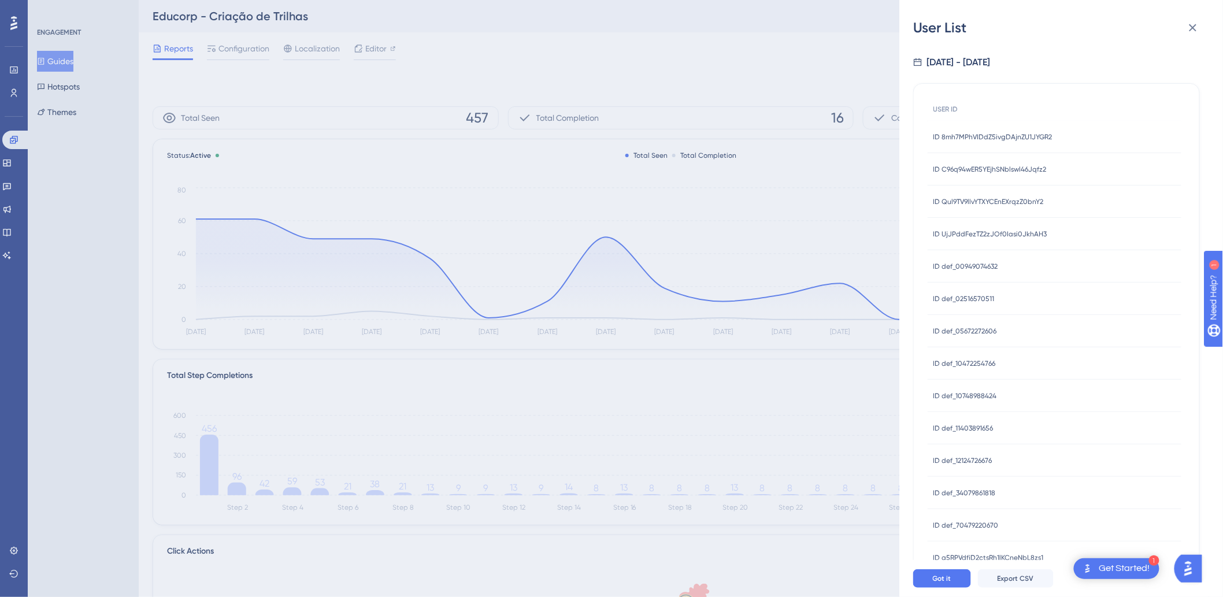
click at [1042, 142] on div "ID 8mh7MPhVIDdZ5ivgDAjnZU1JYGR2 ID 8mh7MPhVIDdZ5ivgDAjnZU1JYGR2" at bounding box center [992, 137] width 119 height 32
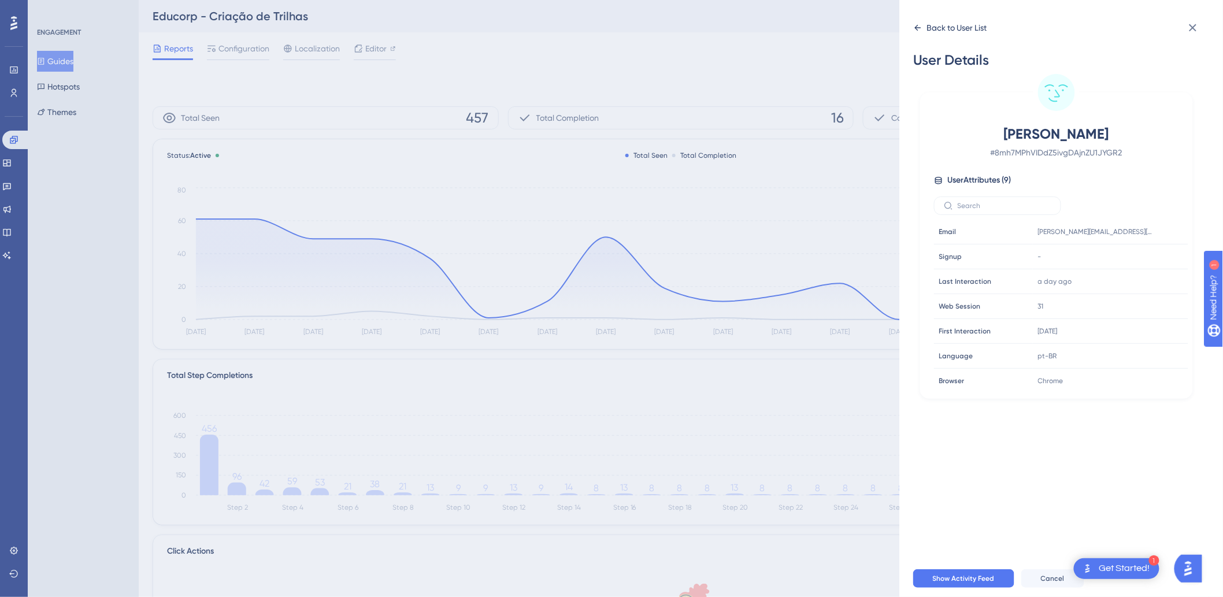
click at [916, 26] on icon at bounding box center [918, 28] width 6 height 6
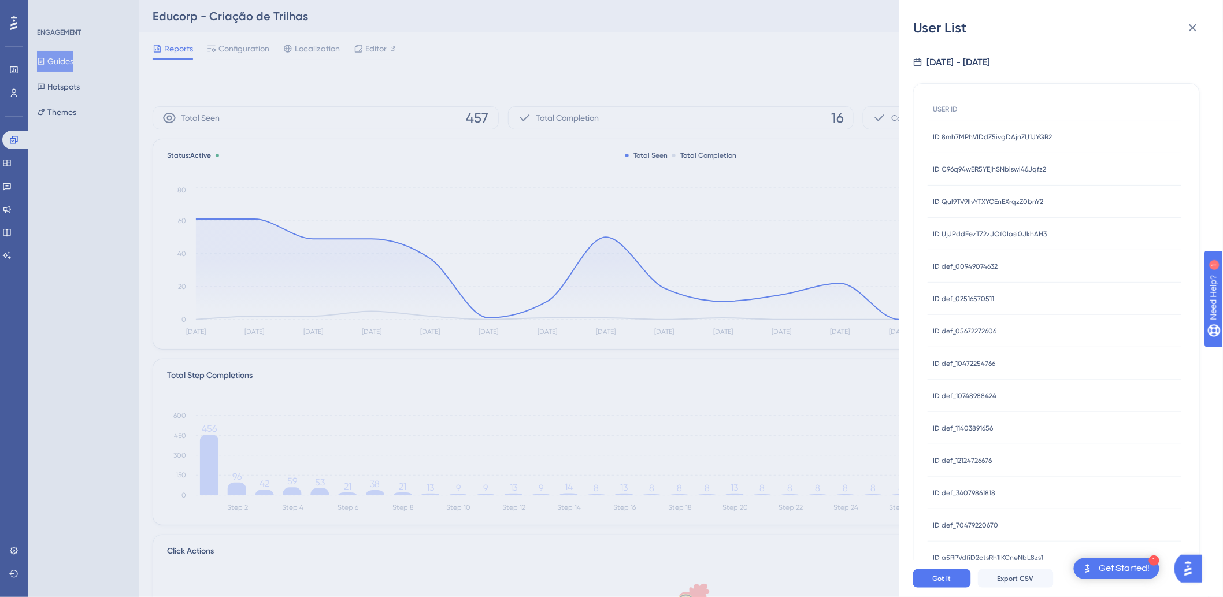
click at [986, 162] on div "ID C96q94wER5YEjhSNblswl46Jqfz2 ID C96q94wER5YEjhSNblswl46Jqfz2" at bounding box center [989, 169] width 113 height 32
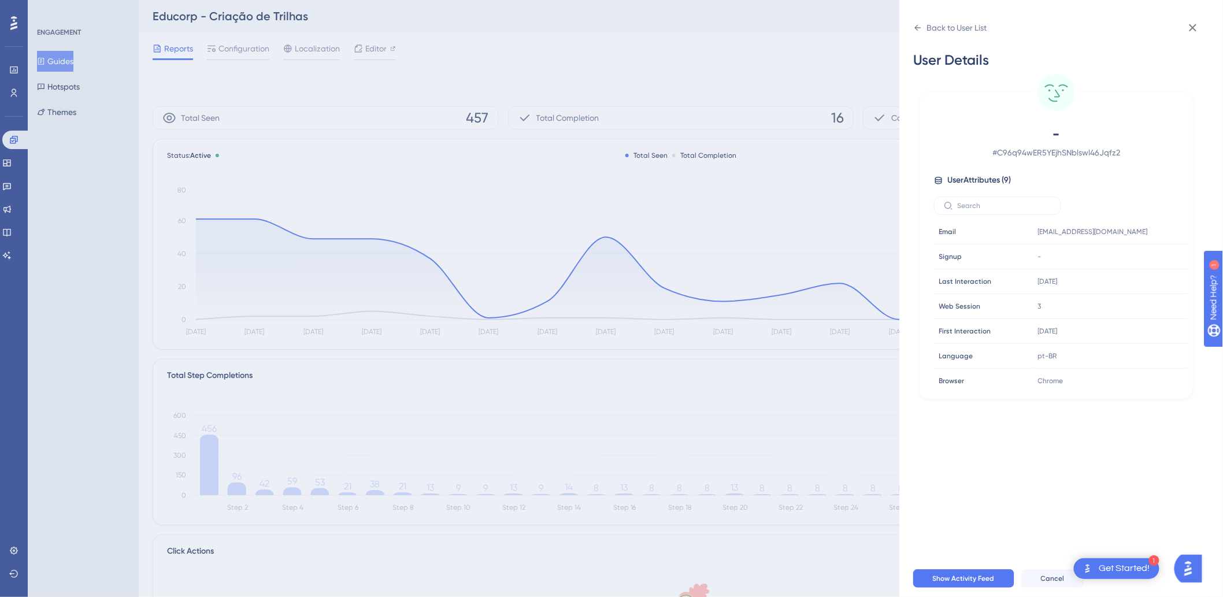
drag, startPoint x: 919, startPoint y: 35, endPoint x: 926, endPoint y: 44, distance: 11.9
click at [920, 35] on div "Back to User List" at bounding box center [950, 27] width 74 height 18
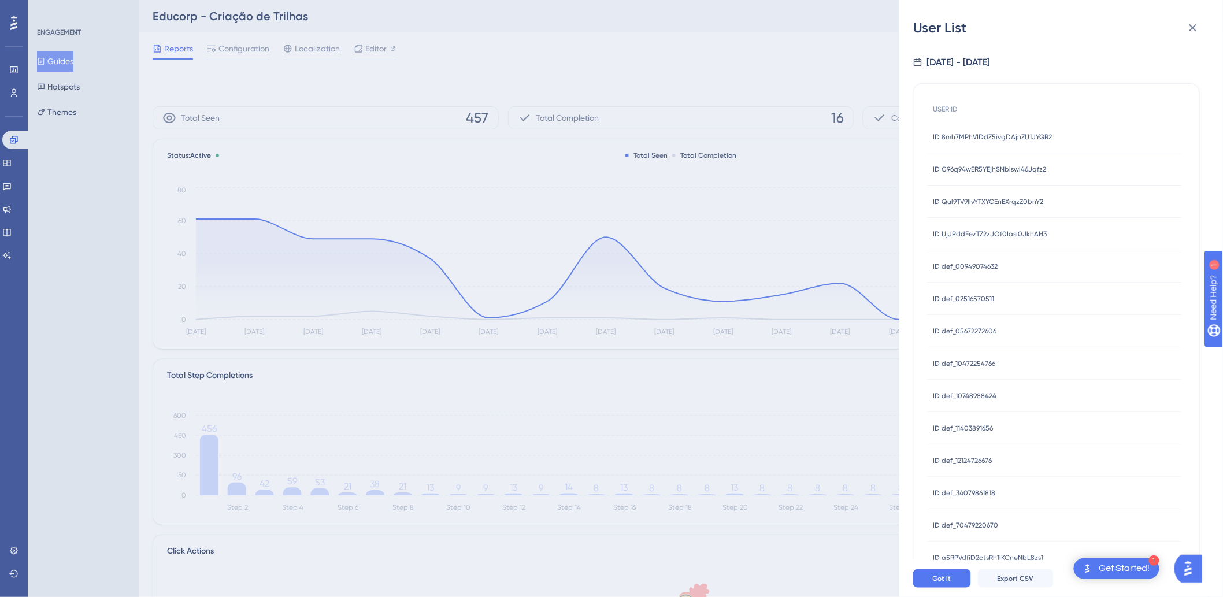
click at [1018, 192] on div "ID Qul9TV9llvYTXYCEnEXrqzZ0bnY2 ID Qul9TV9llvYTXYCEnEXrqzZ0bnY2" at bounding box center [988, 201] width 110 height 32
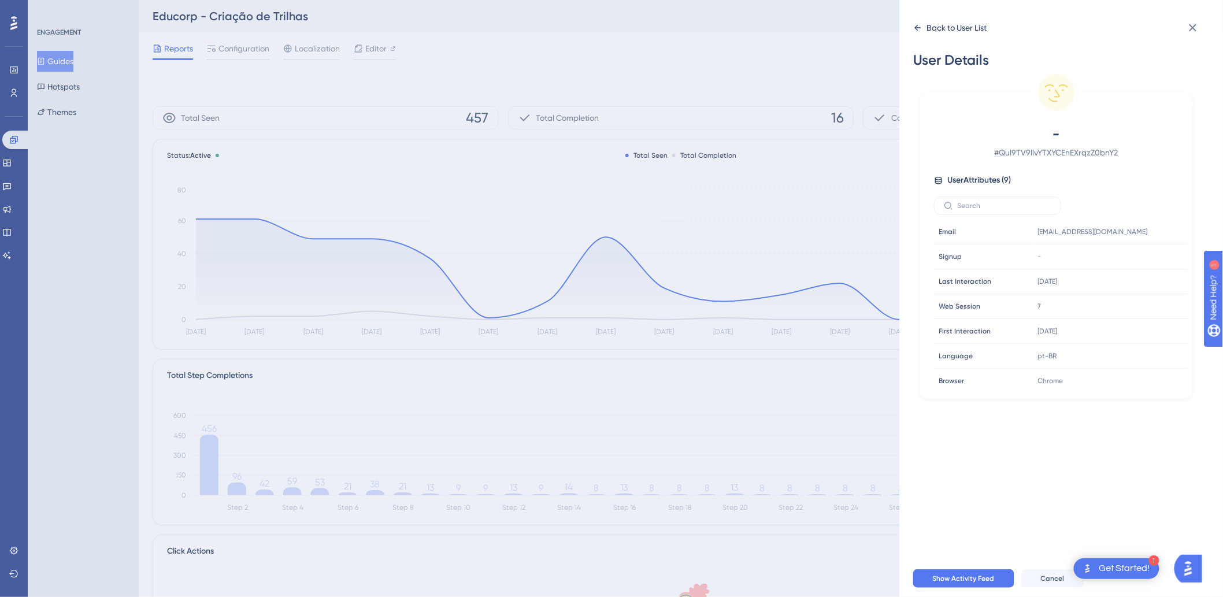
click at [922, 25] on div "Back to User List" at bounding box center [950, 27] width 74 height 18
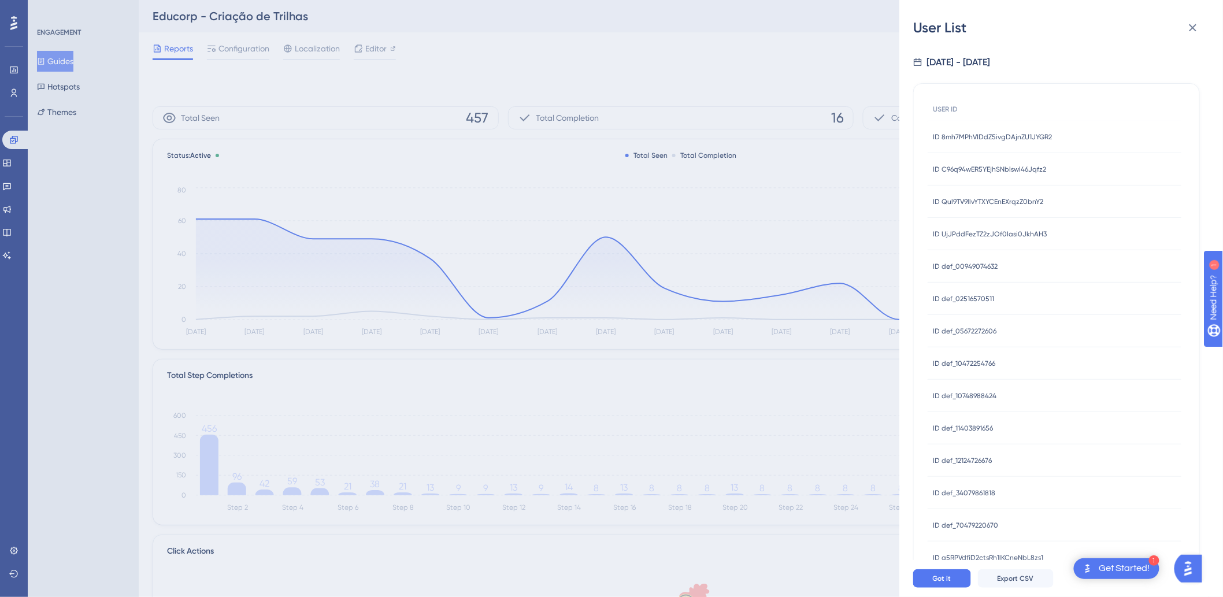
click at [1026, 239] on div "ID UjJPddFezTZ2zJOf0Iasi0JkhAH3 ID UjJPddFezTZ2zJOf0Iasi0JkhAH3" at bounding box center [990, 234] width 114 height 32
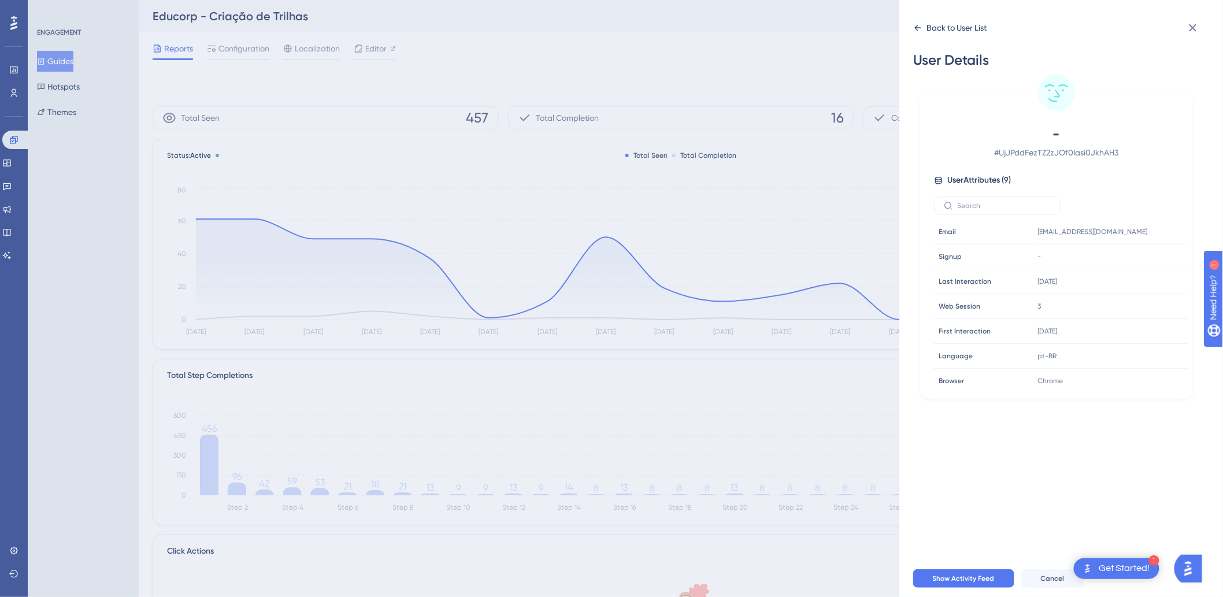
click at [920, 25] on icon at bounding box center [917, 27] width 9 height 9
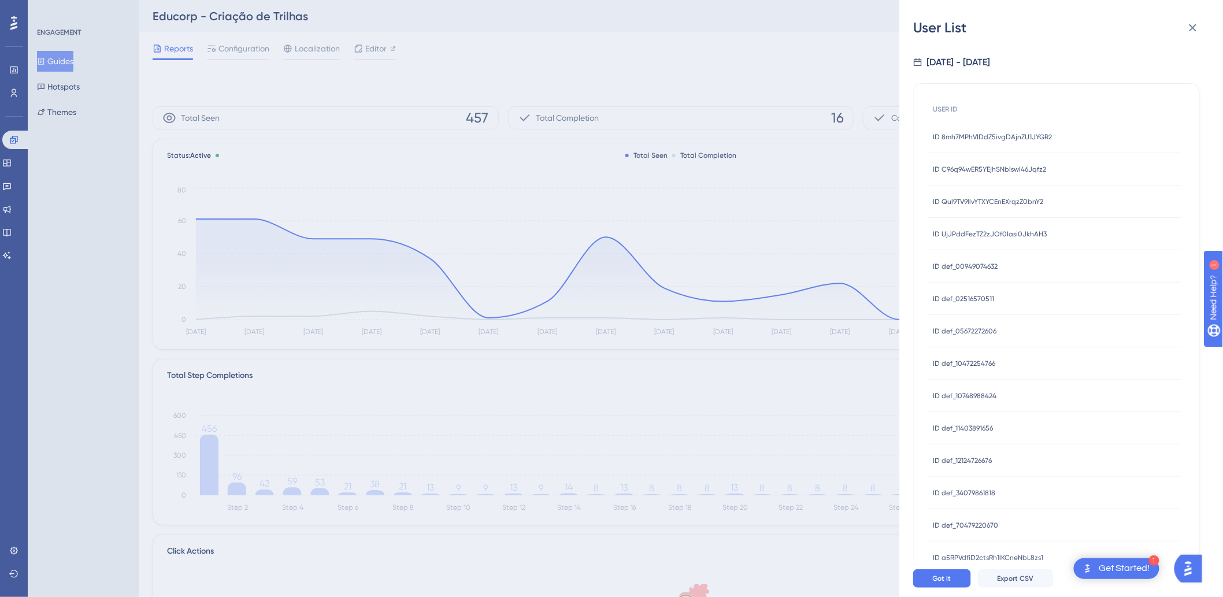
click at [263, 17] on div "User List [DATE] - [DATE] USER ID ID 8mh7MPhVIDdZ5ivgDAjnZU1JYGR2 ID 8mh7MPhVID…" at bounding box center [611, 298] width 1223 height 597
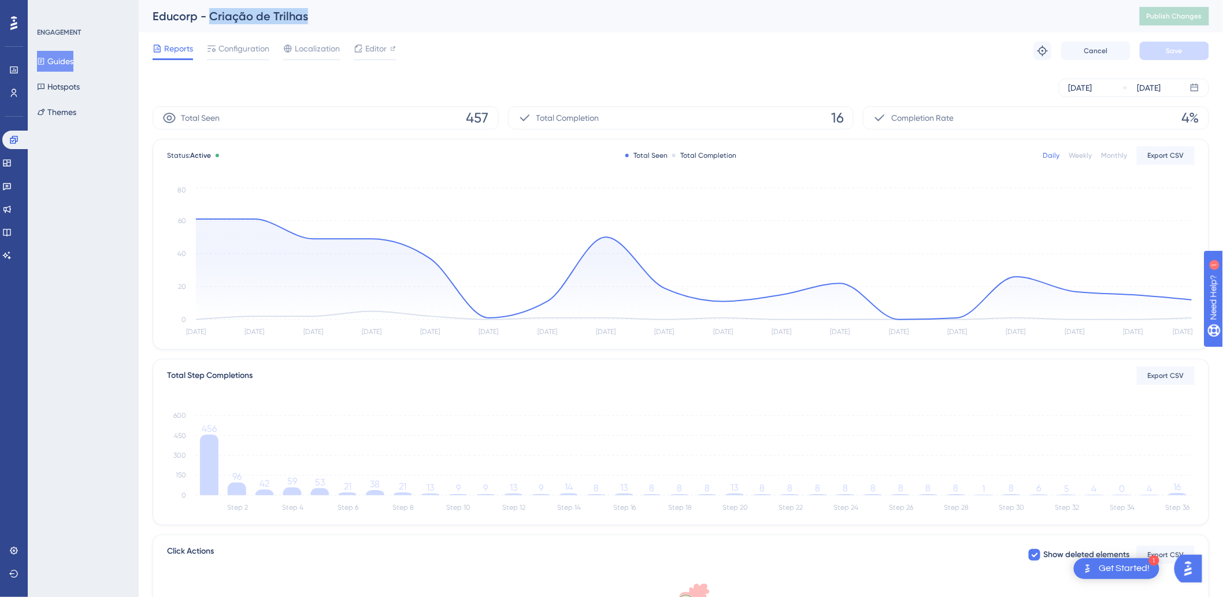
drag, startPoint x: 213, startPoint y: 10, endPoint x: 322, endPoint y: 14, distance: 109.8
click at [322, 14] on div "Educorp - Criação de Trilhas" at bounding box center [632, 16] width 958 height 16
copy div "Criação de Trilhas"
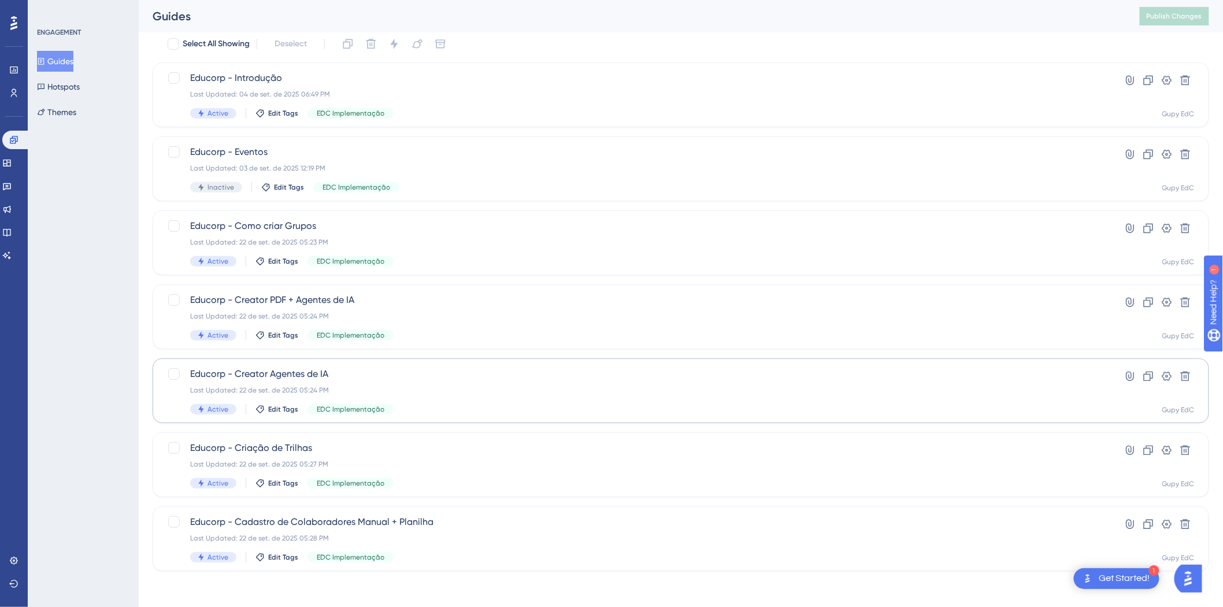
scroll to position [72, 0]
click at [348, 517] on span "Educorp - Cadastro de Colaboradores Manual + Planilha" at bounding box center [634, 521] width 889 height 14
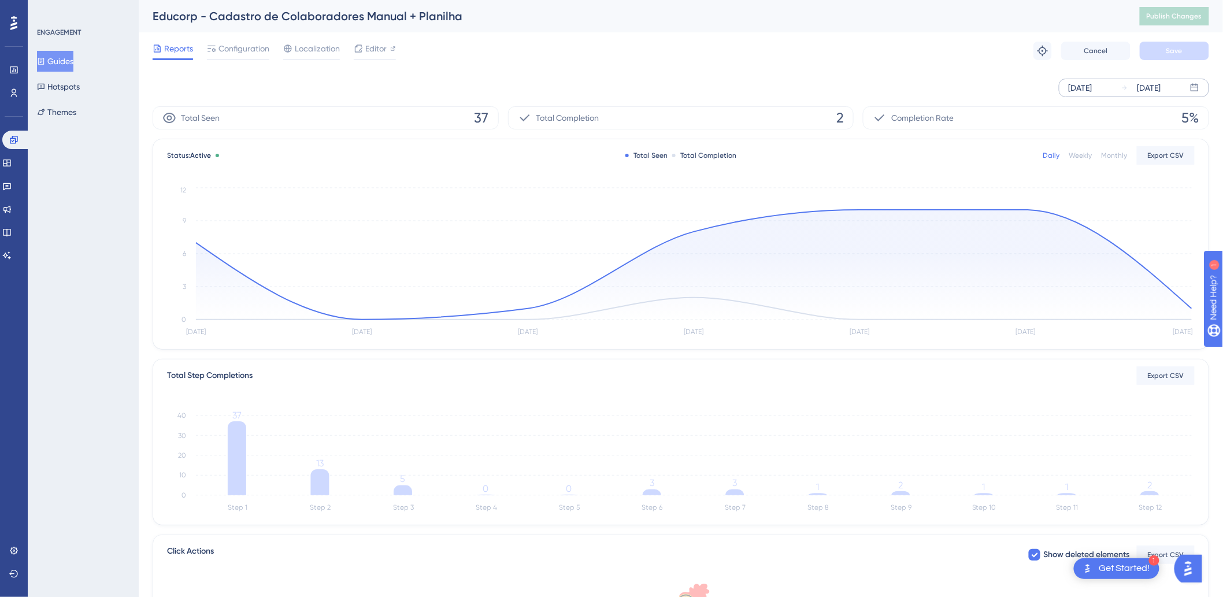
click at [1159, 88] on div "[DATE]" at bounding box center [1149, 88] width 24 height 14
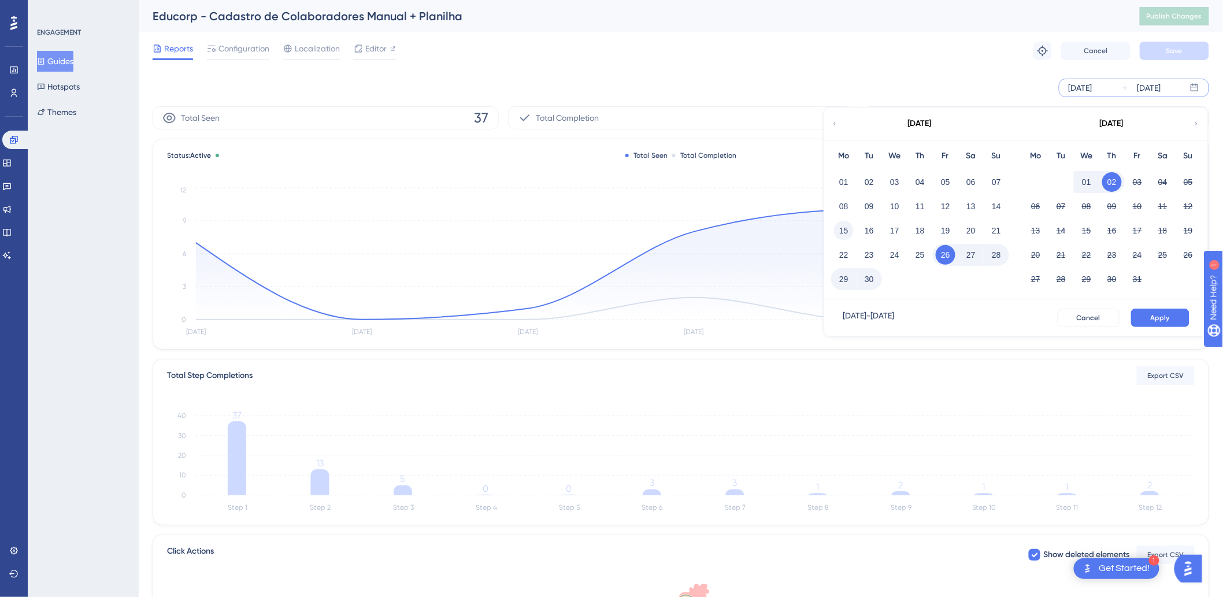
click at [845, 228] on button "15" at bounding box center [844, 231] width 20 height 20
click at [1163, 302] on div "[DATE] - [DATE] Cancel Apply" at bounding box center [1016, 317] width 384 height 37
click at [1164, 316] on span "Apply" at bounding box center [1159, 317] width 19 height 9
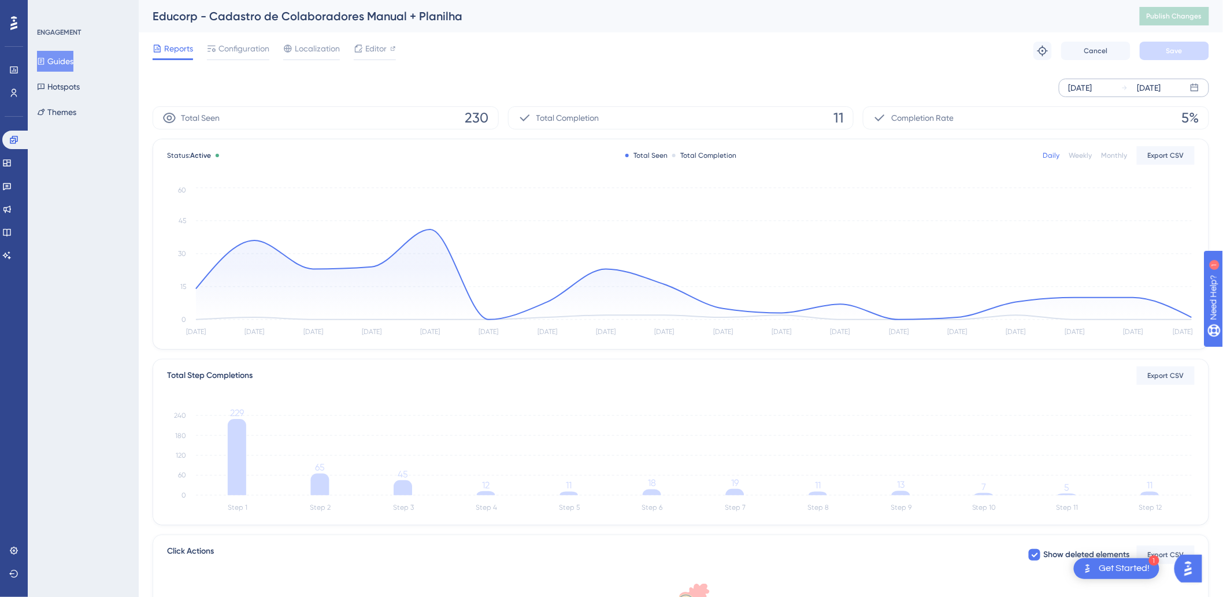
click at [1141, 476] on icon "Step 1 Step 2 Step 3 Step 4 Step 5 Step 6 Step 7 Step 8 Step 9 Step 10 Step 11 …" at bounding box center [680, 460] width 1027 height 110
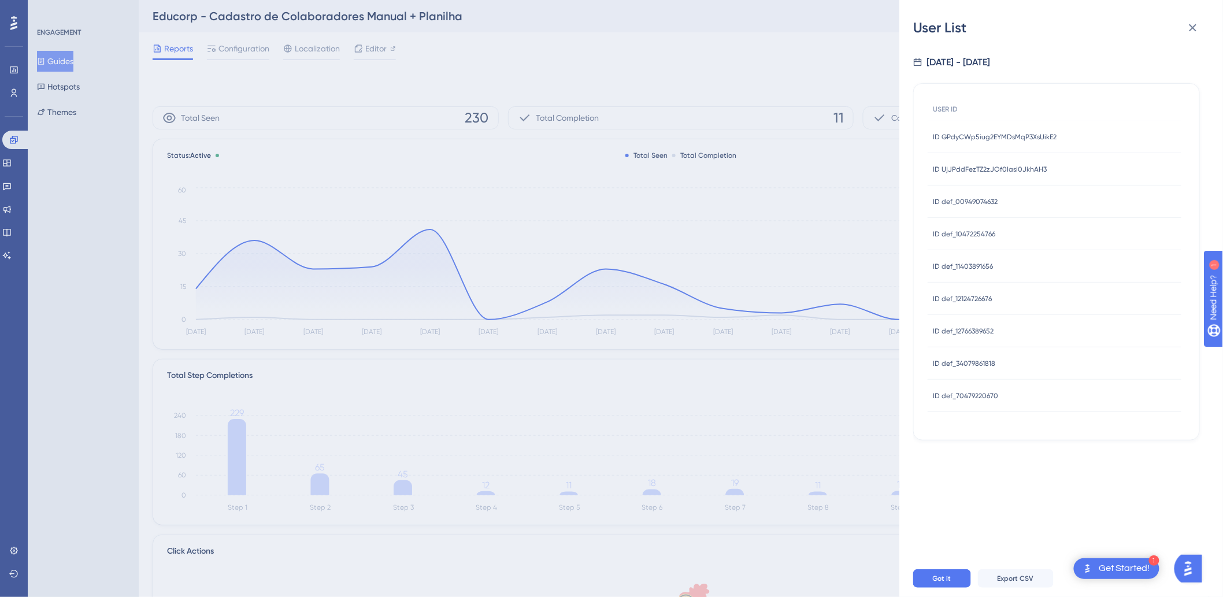
click at [1020, 143] on div "ID GPdyCWp5iug2EYMDsMqP3XsUikE2 ID GPdyCWp5iug2EYMDsMqP3XsUikE2" at bounding box center [995, 137] width 124 height 32
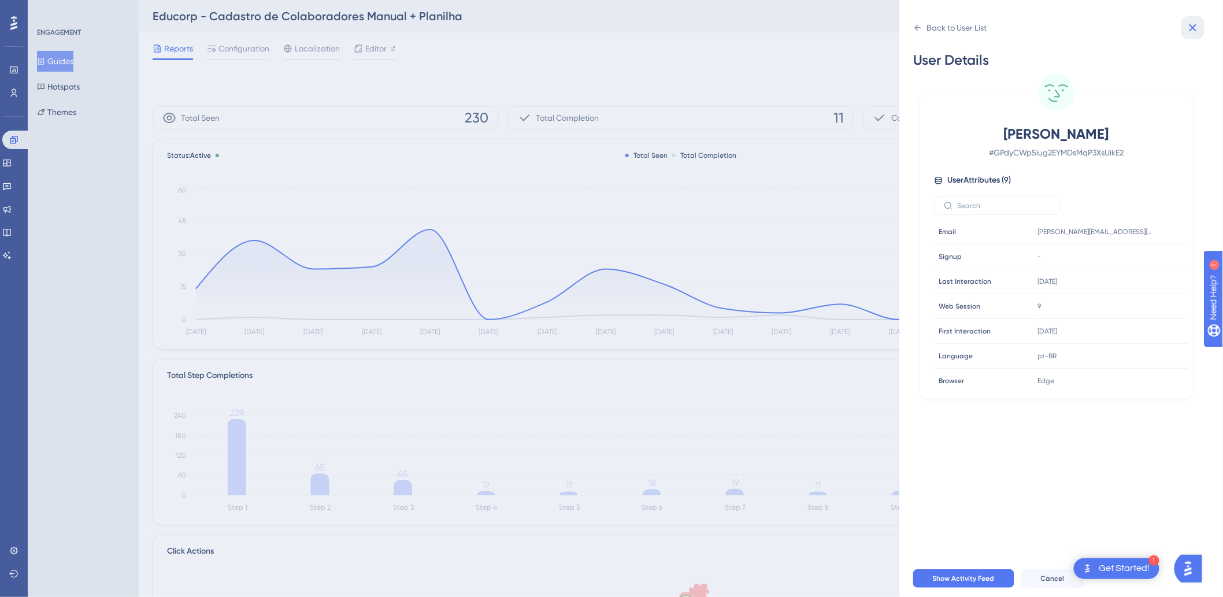
click at [1199, 27] on icon at bounding box center [1193, 28] width 14 height 14
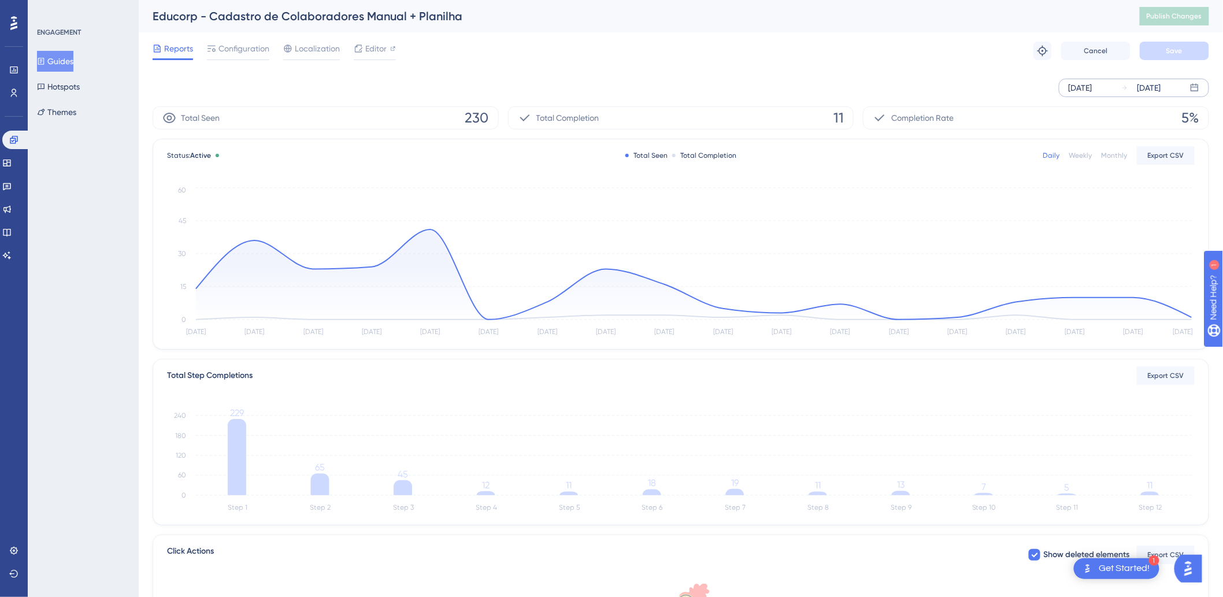
click at [1160, 492] on icon "Step 1 Step 2 Step 3 Step 4 Step 5 Step 6 Step 7 Step 8 Step 9 Step 10 Step 11 …" at bounding box center [680, 460] width 1027 height 110
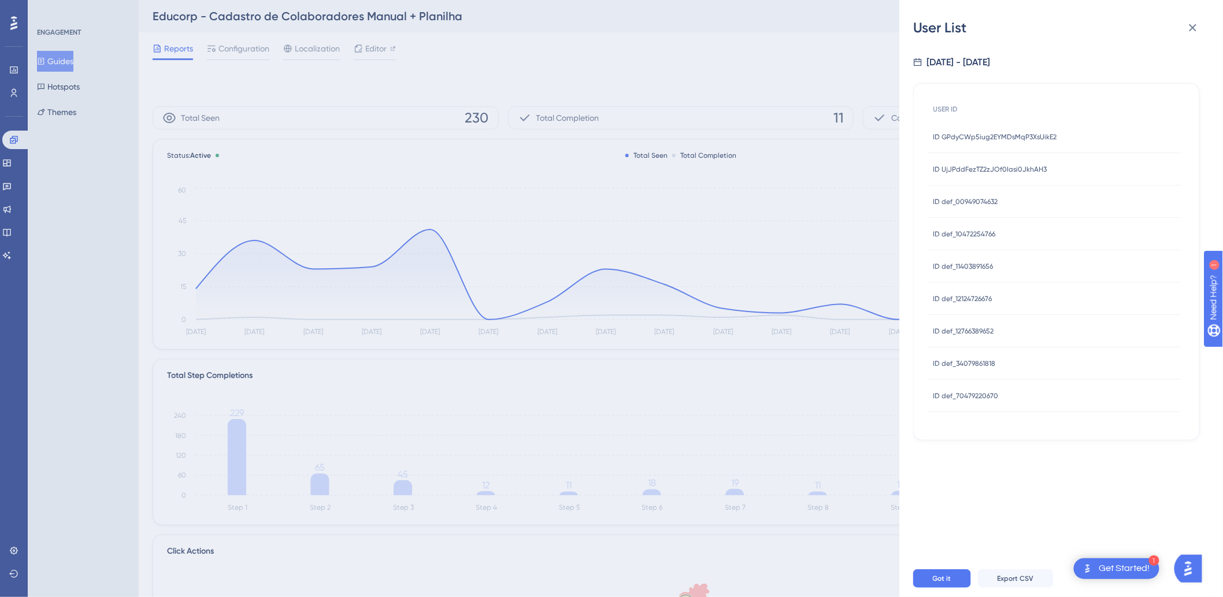
click at [1009, 168] on span "ID UjJPddFezTZ2zJOf0Iasi0JkhAH3" at bounding box center [990, 169] width 114 height 9
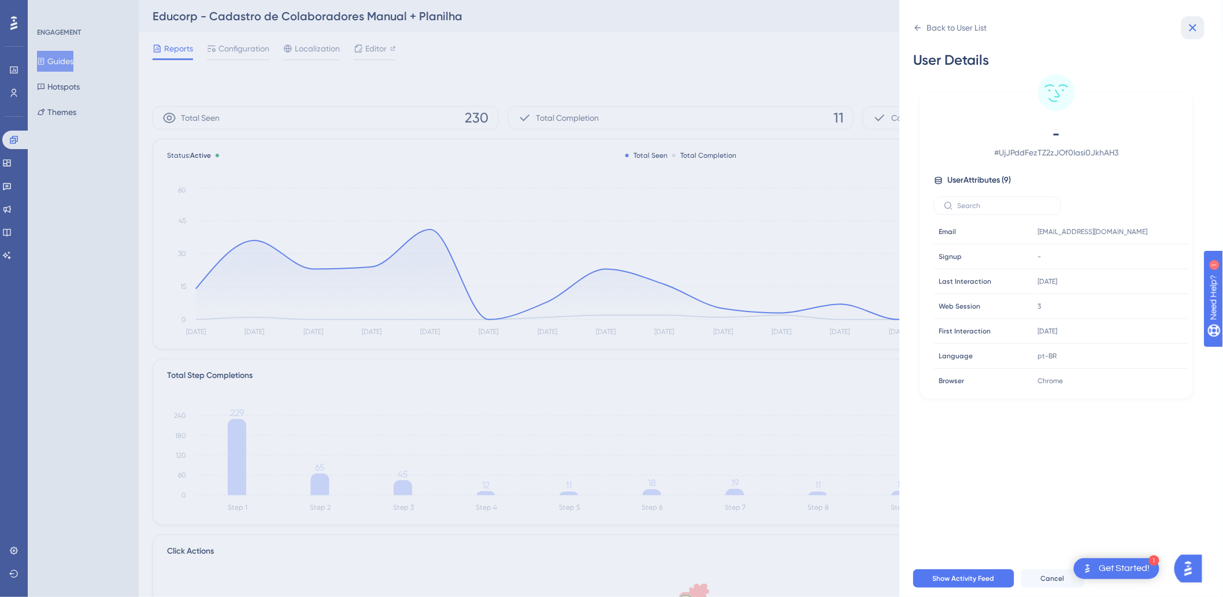
drag, startPoint x: 1191, startPoint y: 28, endPoint x: 1150, endPoint y: 35, distance: 41.6
click at [1190, 28] on icon at bounding box center [1193, 28] width 14 height 14
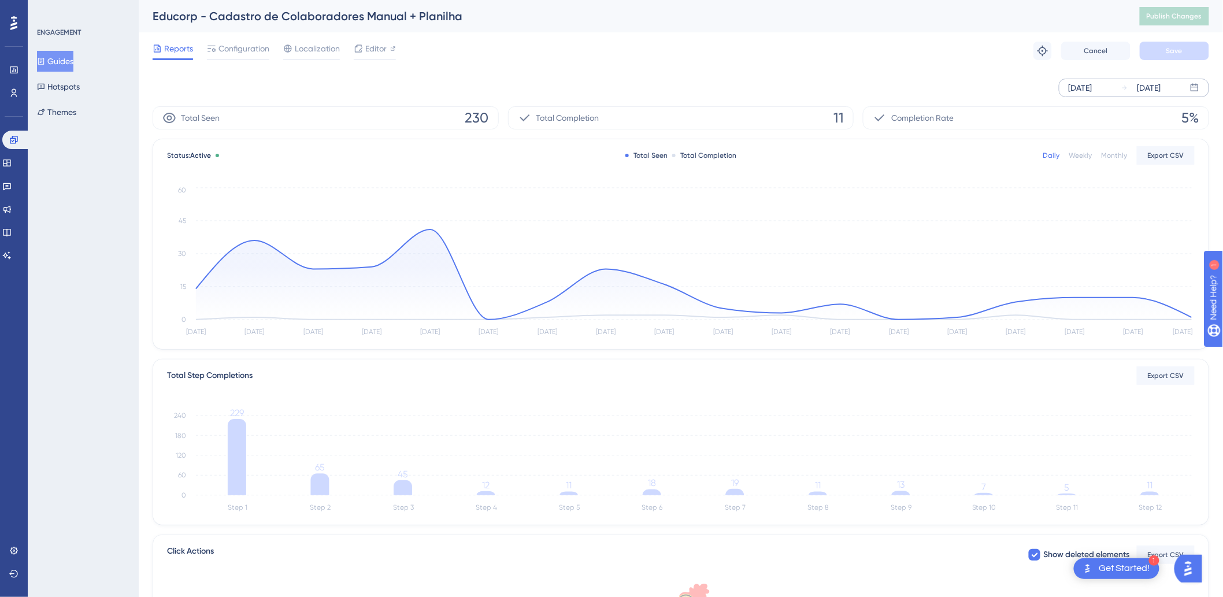
drag, startPoint x: 477, startPoint y: 18, endPoint x: 411, endPoint y: 12, distance: 65.6
click at [466, 15] on div "Educorp - Cadastro de Colaboradores Manual + Planilha" at bounding box center [632, 16] width 958 height 16
drag, startPoint x: 398, startPoint y: 14, endPoint x: 257, endPoint y: 31, distance: 142.0
click at [397, 14] on div "Educorp - Cadastro de Colaboradores Manual + Planilha" at bounding box center [632, 16] width 958 height 16
drag, startPoint x: 210, startPoint y: 19, endPoint x: 460, endPoint y: 12, distance: 250.3
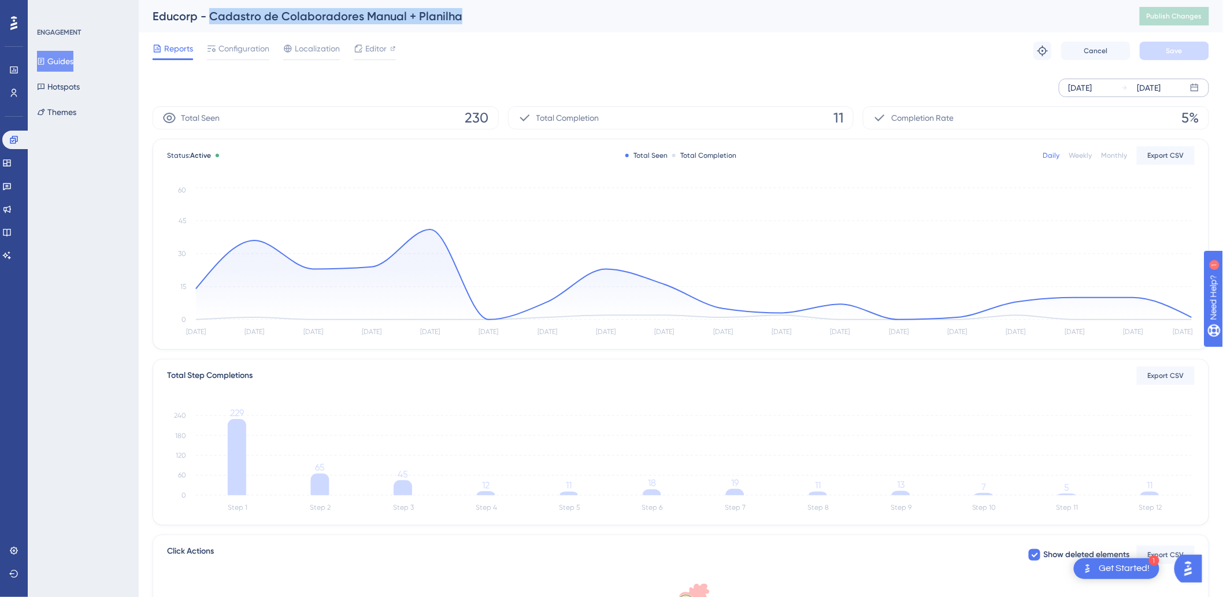
click at [460, 12] on div "Educorp - Cadastro de Colaboradores Manual + Planilha" at bounding box center [632, 16] width 958 height 16
copy div "Cadastro de Colaboradores Manual + Planilha"
